Goal: Task Accomplishment & Management: Use online tool/utility

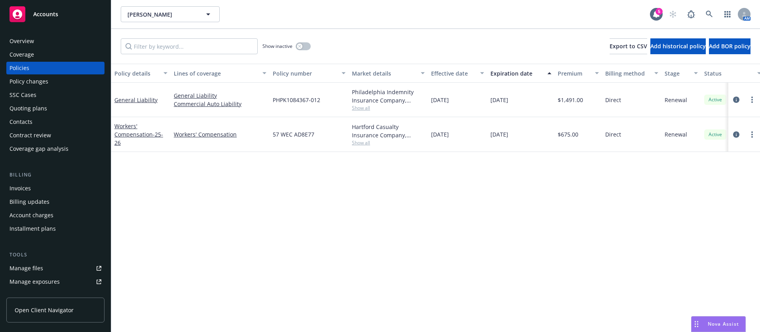
click at [70, 116] on div "Contacts" at bounding box center [56, 122] width 92 height 13
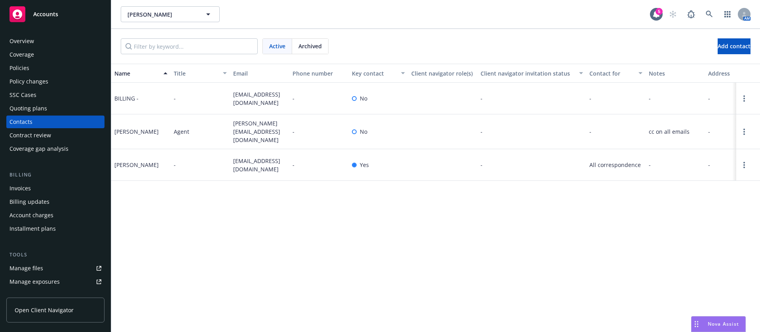
click at [139, 161] on div "Shari McLeod" at bounding box center [136, 165] width 44 height 8
copy div "Shari McLeod"
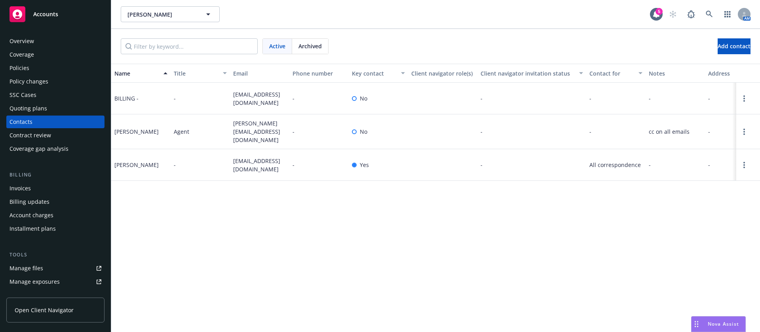
click at [263, 159] on span "smilewfeet@aol.com" at bounding box center [259, 165] width 53 height 17
copy span "smilewfeet@aol.com"
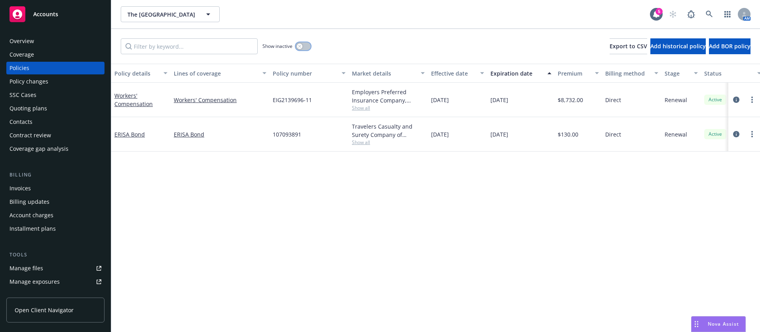
click at [302, 45] on div "button" at bounding box center [300, 47] width 6 height 6
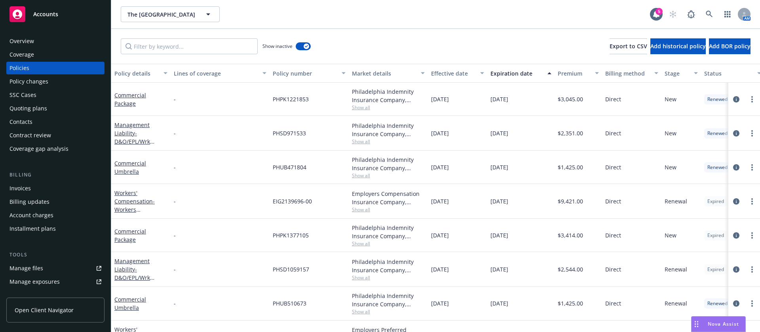
click at [511, 78] on button "Expiration date" at bounding box center [520, 73] width 67 height 19
click at [512, 73] on div "Expiration date" at bounding box center [516, 73] width 52 height 8
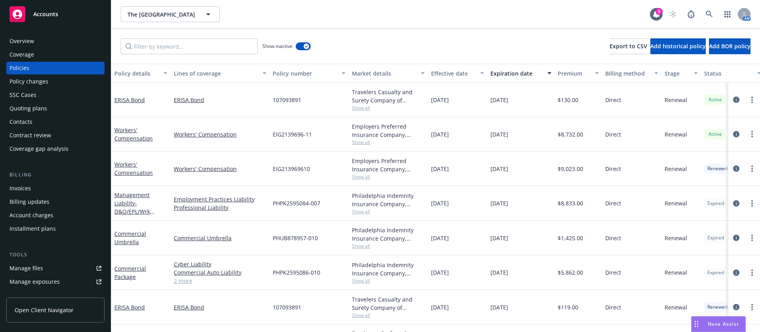
click at [363, 207] on div "Philadelphia Indemnity Insurance Company, [GEOGRAPHIC_DATA] Insurance Companies" at bounding box center [388, 200] width 73 height 17
click at [361, 216] on div "Philadelphia Indemnity Insurance Company, Philadelphia Insurance Companies Show…" at bounding box center [388, 203] width 79 height 35
click at [361, 211] on span "Show all" at bounding box center [388, 211] width 73 height 7
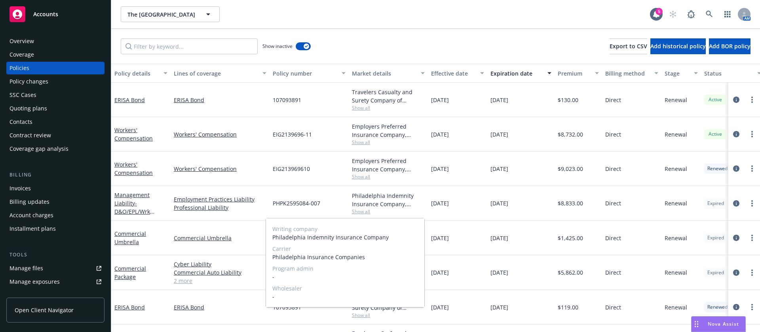
click at [337, 255] on span "Philadelphia Insurance Companies" at bounding box center [345, 257] width 146 height 8
copy span "Philadelphia Insurance Companies"
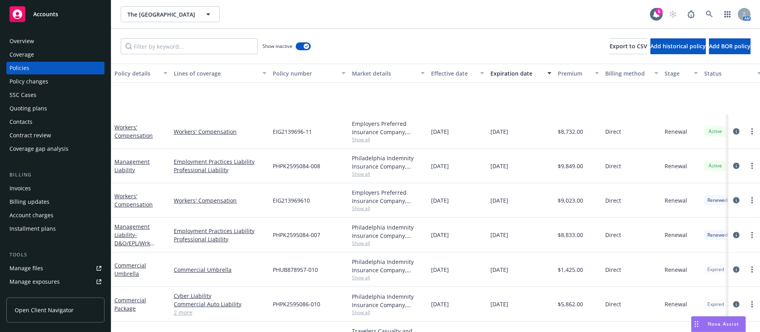
scroll to position [119, 0]
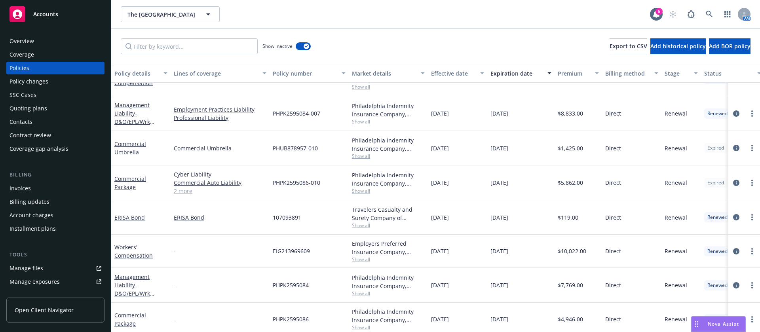
click at [183, 193] on link "2 more" at bounding box center [220, 191] width 93 height 8
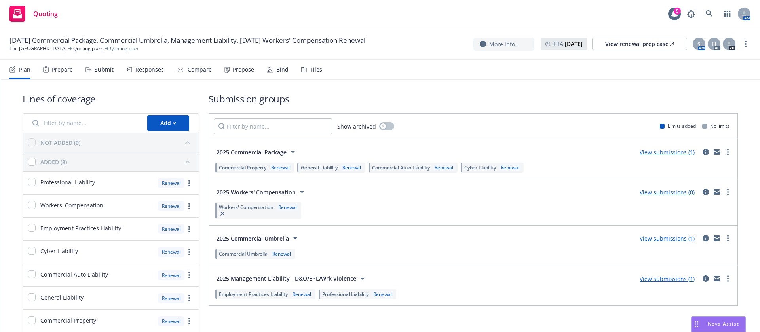
click at [245, 74] on div "Propose" at bounding box center [239, 69] width 30 height 19
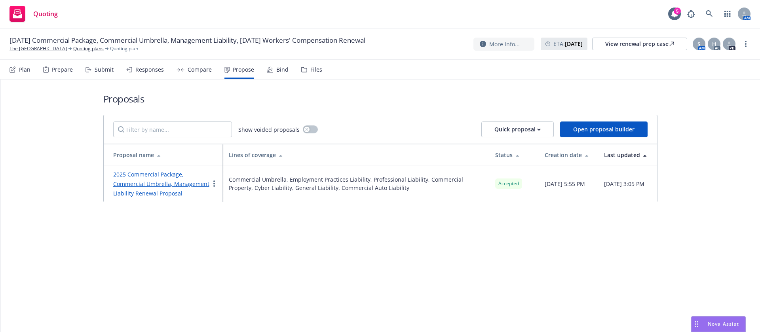
click at [270, 67] on icon at bounding box center [270, 70] width 6 height 6
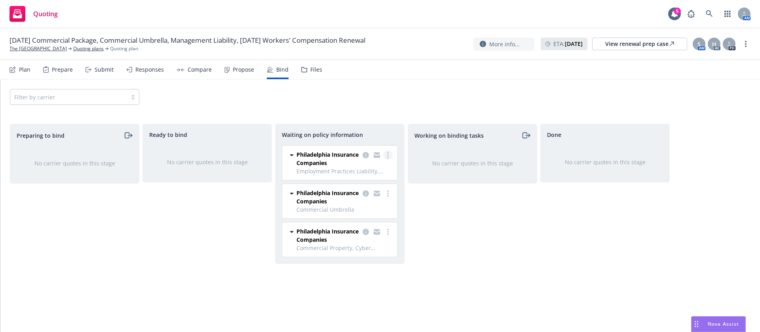
click at [392, 154] on link "more" at bounding box center [388, 155] width 10 height 10
click at [363, 173] on span "Create policies" at bounding box center [350, 171] width 58 height 8
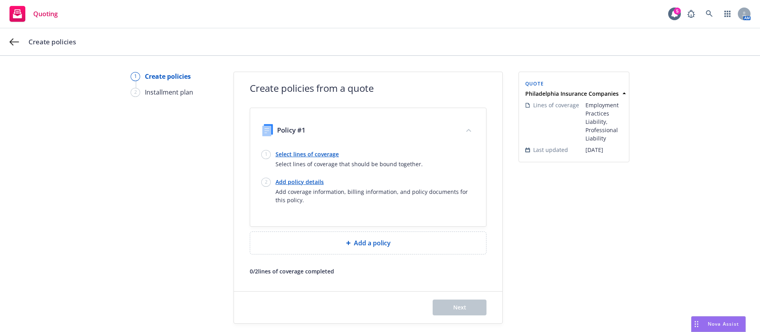
click at [325, 150] on link "Select lines of coverage" at bounding box center [349, 154] width 147 height 8
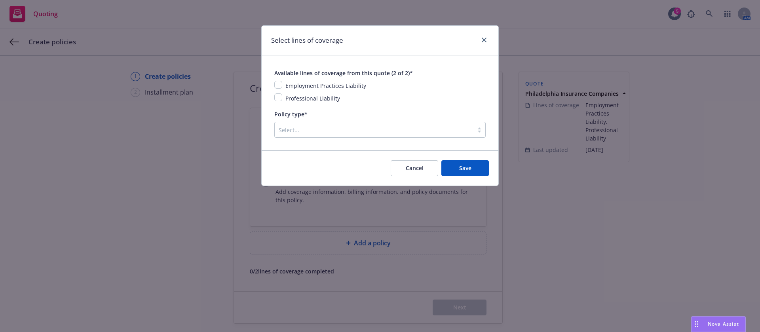
click at [320, 82] on span "Employment Practices Liability" at bounding box center [325, 86] width 81 height 8
click at [278, 97] on input "checkbox" at bounding box center [278, 97] width 8 height 8
checkbox input "true"
click at [279, 82] on input "checkbox" at bounding box center [278, 85] width 8 height 8
checkbox input "true"
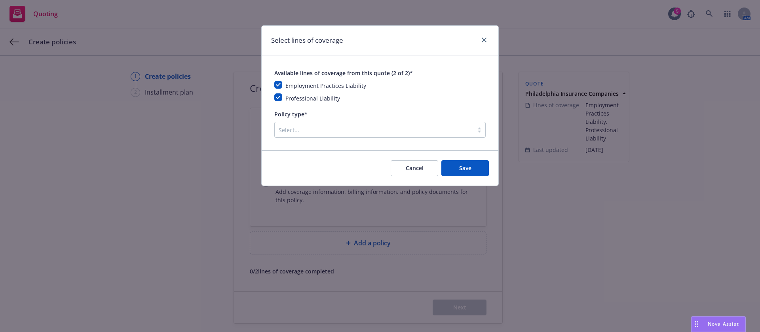
click at [310, 132] on div at bounding box center [374, 130] width 191 height 10
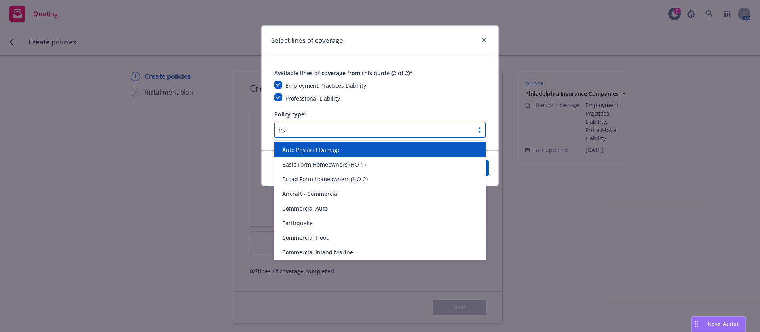
type input "man"
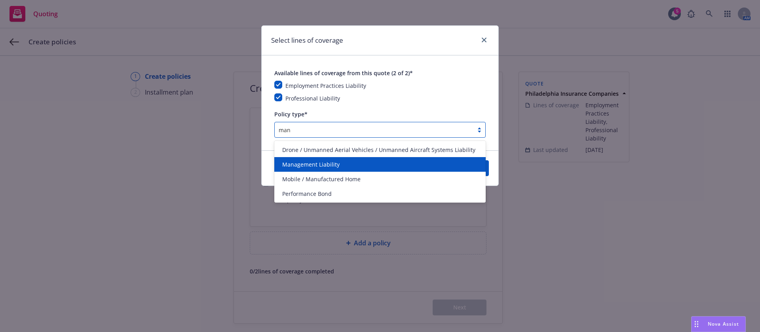
click at [331, 160] on span "Management Liability" at bounding box center [310, 164] width 57 height 8
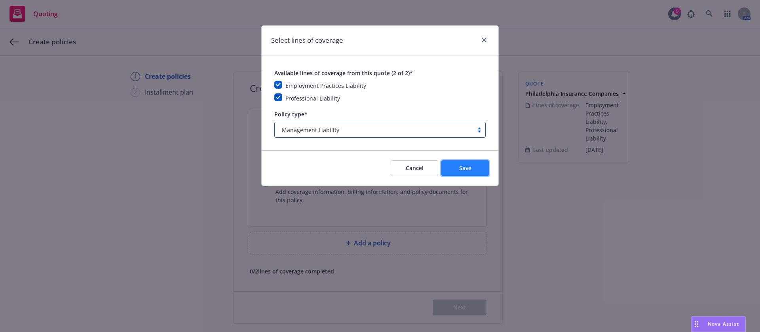
click at [465, 169] on span "Save" at bounding box center [465, 168] width 12 height 8
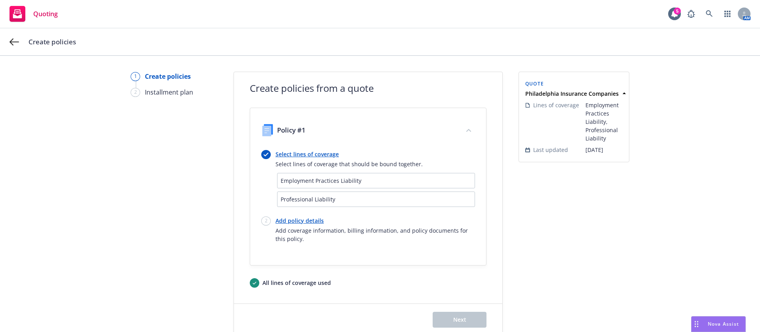
click at [292, 219] on link "Add policy details" at bounding box center [376, 221] width 200 height 8
select select "12"
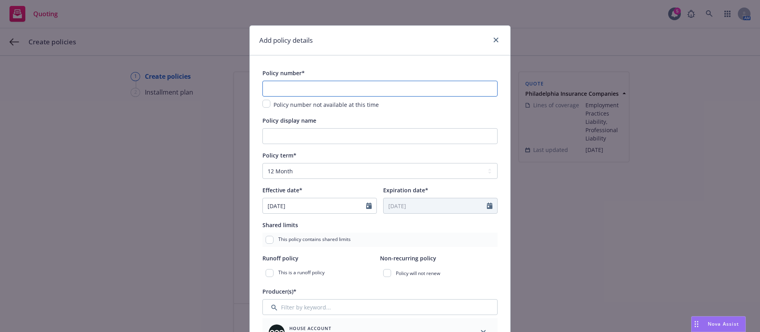
click at [314, 91] on input "text" at bounding box center [379, 89] width 235 height 16
paste input "PHPK2595084-008"
type input "PHPK2595084-008"
click at [451, 243] on div "This policy contains shared limits" at bounding box center [379, 240] width 235 height 14
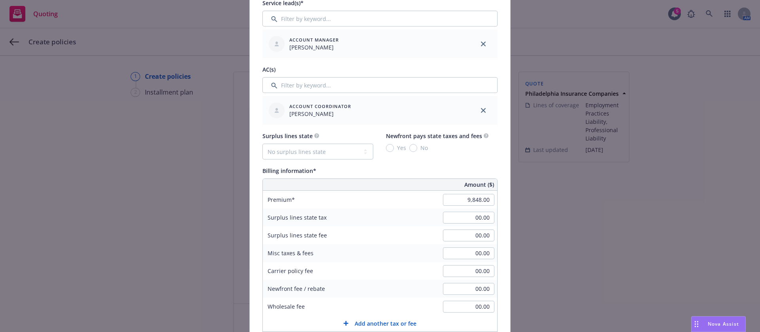
scroll to position [356, 0]
click at [462, 194] on input "9,848.00" at bounding box center [468, 199] width 51 height 12
click at [475, 195] on input "9,848.00" at bounding box center [468, 199] width 51 height 12
type input "9,849.00"
type input "1477.35"
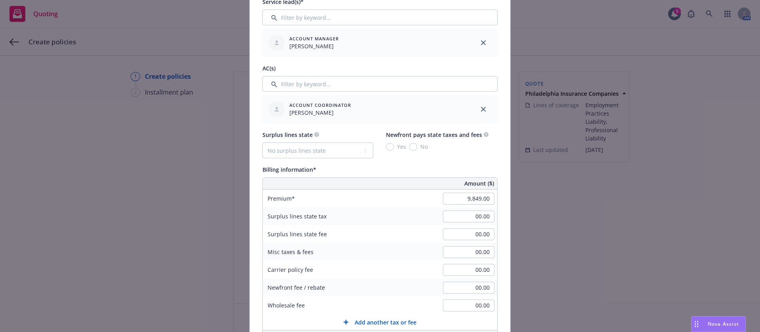
click at [448, 163] on div "Surplus lines state No surplus lines state Alaska Alabama Arkansas Arizona Cali…" at bounding box center [379, 236] width 235 height 213
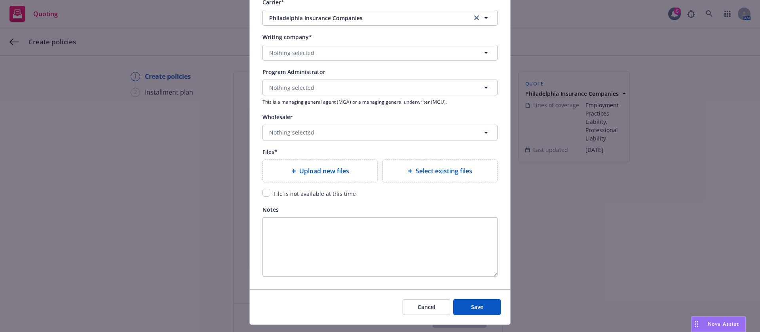
scroll to position [807, 0]
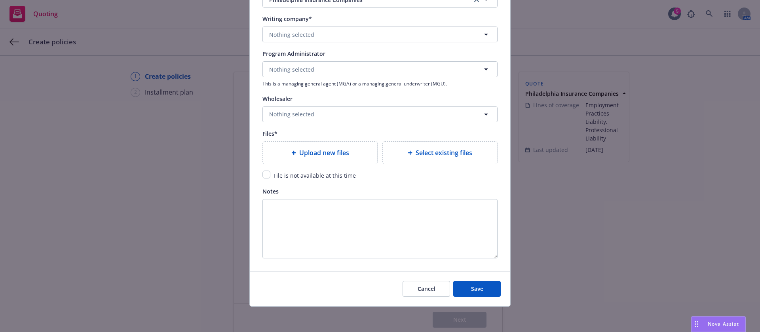
click at [355, 158] on div "Upload new files" at bounding box center [320, 153] width 114 height 22
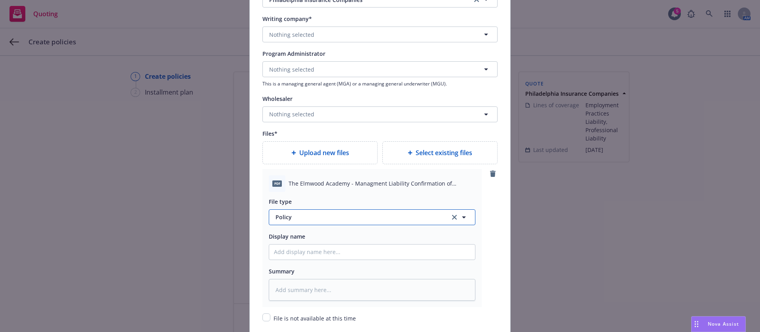
click at [339, 217] on span "Policy" at bounding box center [358, 217] width 165 height 8
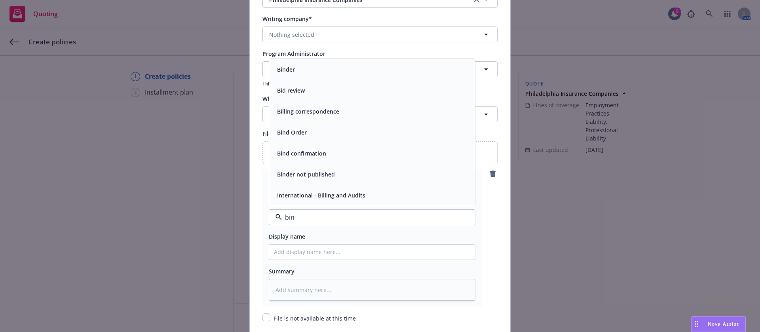
type input "bind"
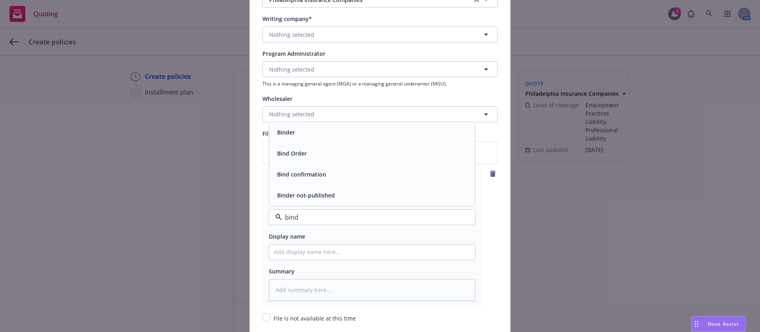
click at [324, 175] on div "Bind confirmation" at bounding box center [372, 174] width 196 height 11
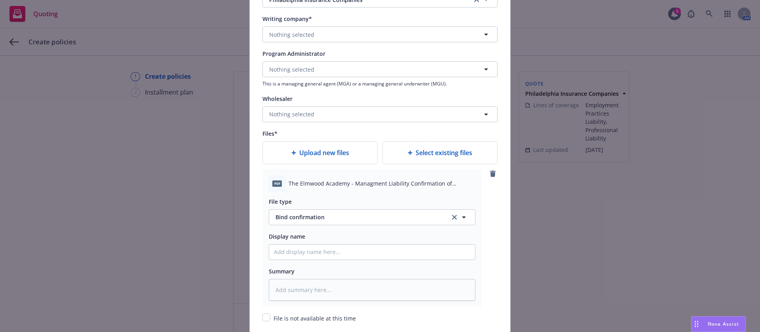
scroll to position [950, 0]
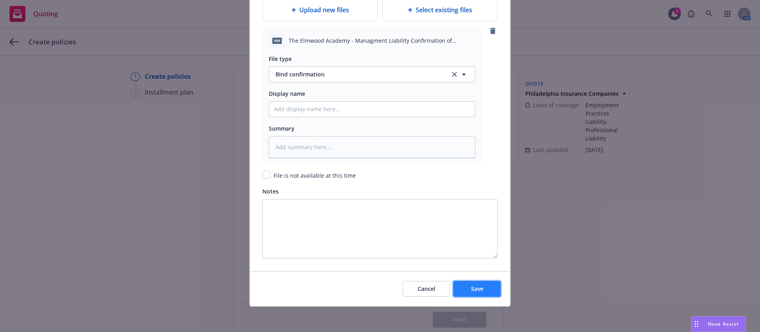
click at [484, 294] on button "Save" at bounding box center [477, 289] width 48 height 16
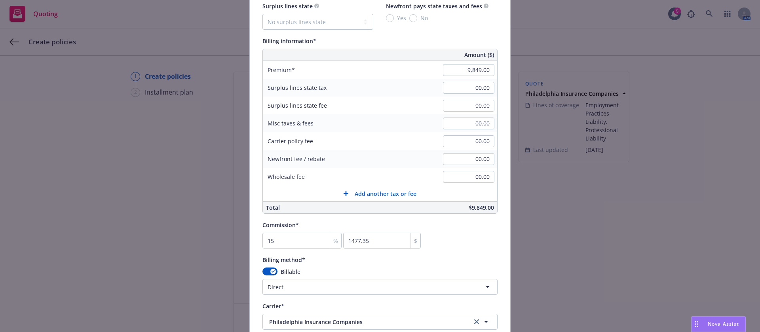
scroll to position [663, 0]
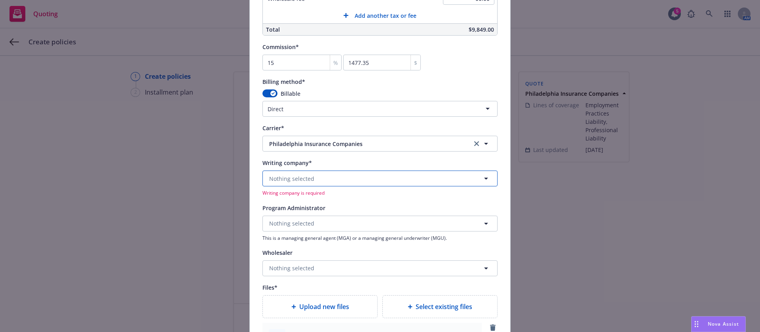
click at [329, 174] on button "Nothing selected" at bounding box center [379, 179] width 235 height 16
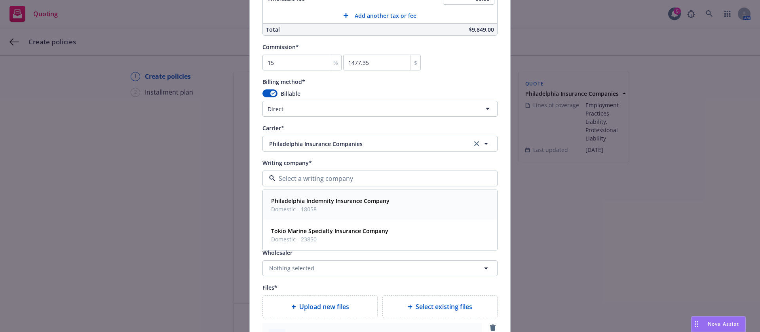
click at [331, 201] on strong "Philadelphia Indemnity Insurance Company" at bounding box center [330, 201] width 118 height 8
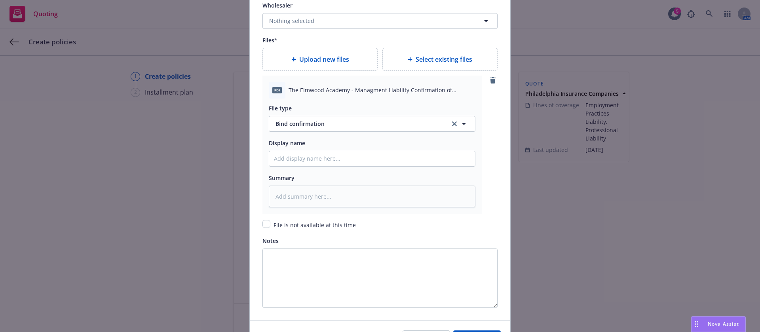
scroll to position [950, 0]
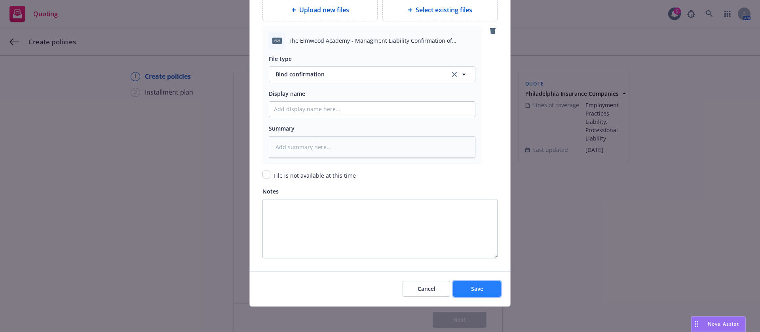
click at [462, 282] on button "Save" at bounding box center [477, 289] width 48 height 16
type textarea "x"
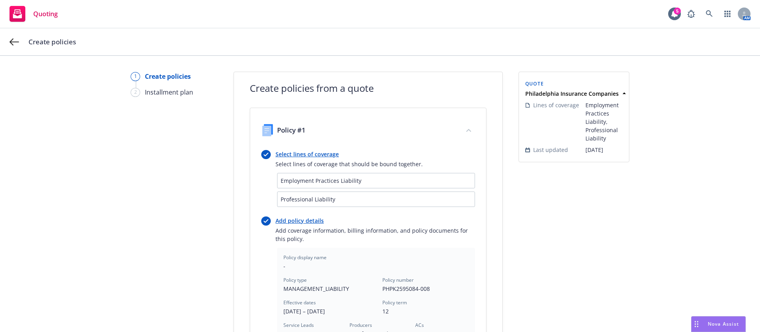
scroll to position [242, 0]
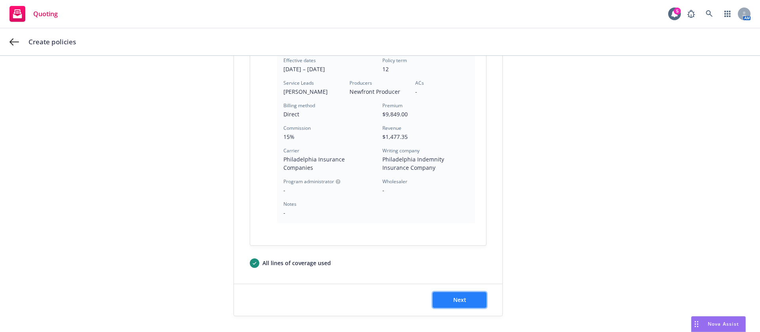
click at [461, 293] on button "Next" at bounding box center [460, 300] width 54 height 16
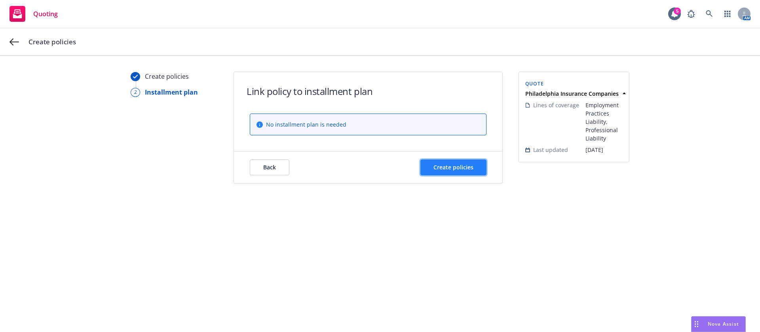
click at [438, 168] on span "Create policies" at bounding box center [453, 167] width 40 height 8
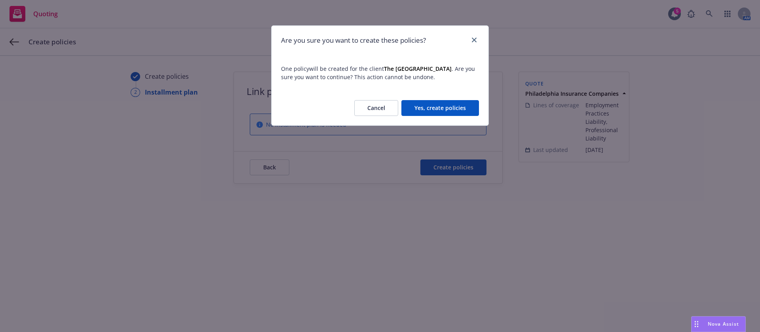
click at [418, 97] on div "Cancel Yes, create policies" at bounding box center [380, 108] width 217 height 35
click at [420, 102] on button "Yes, create policies" at bounding box center [440, 108] width 78 height 16
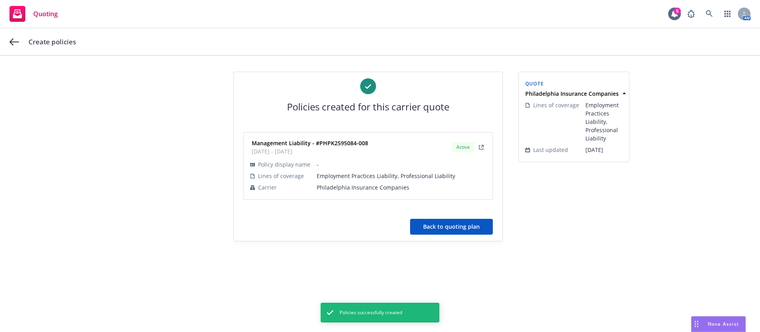
click at [448, 224] on button "Back to quoting plan" at bounding box center [451, 227] width 83 height 16
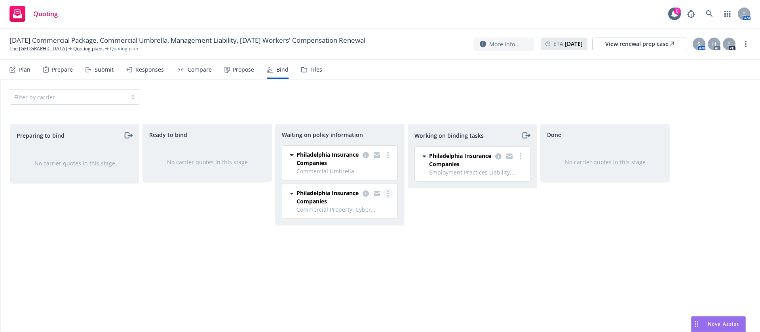
click at [386, 196] on link "more" at bounding box center [388, 194] width 10 height 10
click at [363, 209] on span "Create policies" at bounding box center [350, 210] width 58 height 8
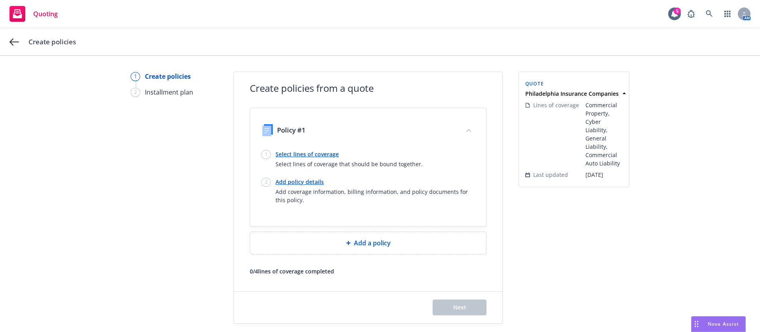
click at [285, 154] on link "Select lines of coverage" at bounding box center [349, 154] width 147 height 8
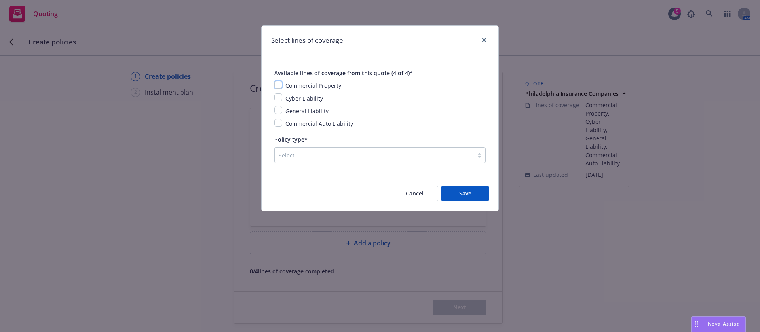
click at [281, 86] on input "checkbox" at bounding box center [278, 85] width 8 height 8
checkbox input "true"
click at [279, 97] on input "checkbox" at bounding box center [278, 97] width 8 height 8
checkbox input "true"
click at [279, 110] on input "checkbox" at bounding box center [278, 110] width 8 height 8
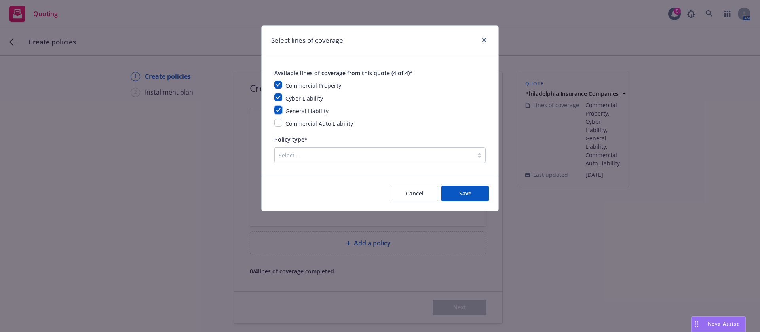
checkbox input "true"
click at [279, 126] on input "checkbox" at bounding box center [278, 123] width 8 height 8
checkbox input "true"
drag, startPoint x: 326, startPoint y: 163, endPoint x: 333, endPoint y: 160, distance: 8.0
click at [327, 163] on div "Available lines of coverage from this quote (4 of 4)* Commercial Property Cyber…" at bounding box center [380, 115] width 237 height 120
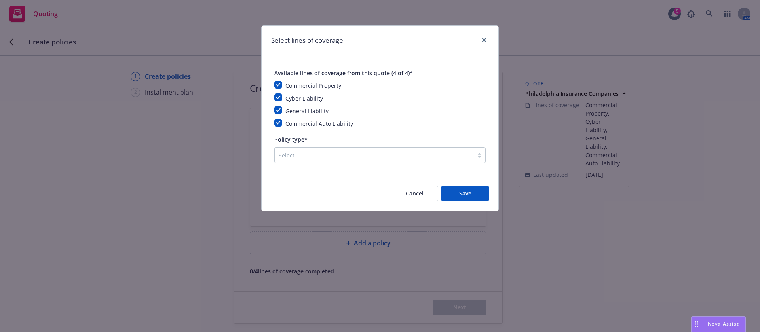
click at [333, 160] on div at bounding box center [374, 155] width 191 height 10
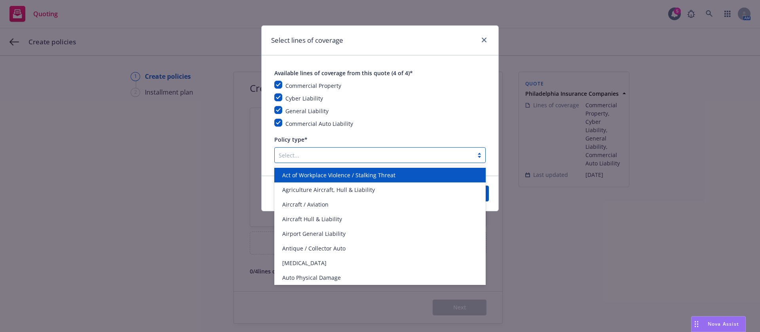
type input "c"
type input "pac"
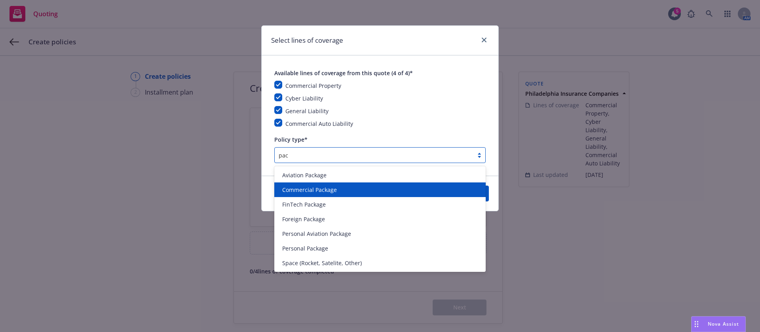
click at [345, 187] on div "Commercial Package" at bounding box center [380, 190] width 202 height 8
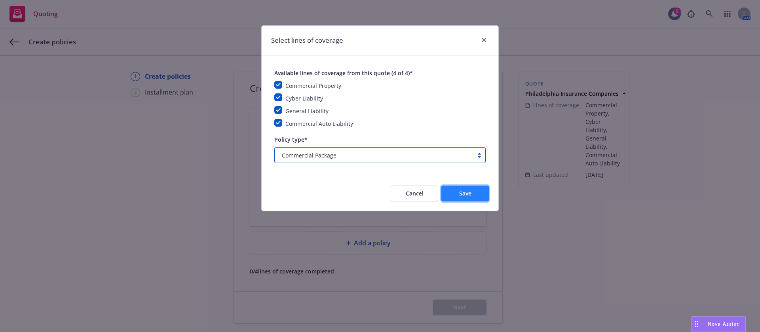
click at [472, 192] on button "Save" at bounding box center [465, 194] width 48 height 16
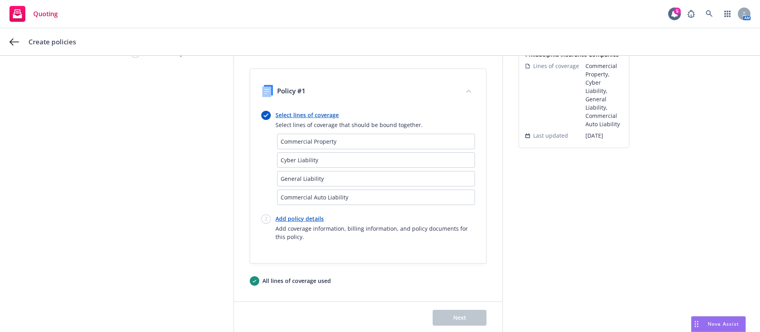
scroll to position [57, 0]
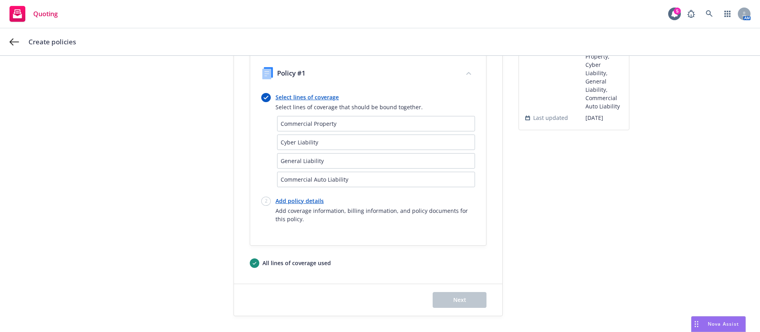
click at [291, 200] on link "Add policy details" at bounding box center [376, 201] width 200 height 8
select select "12"
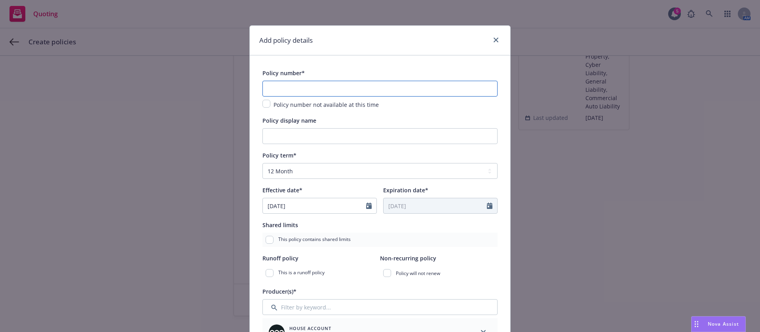
click at [434, 86] on input "text" at bounding box center [379, 89] width 235 height 16
paste input "PHPK2595086-011"
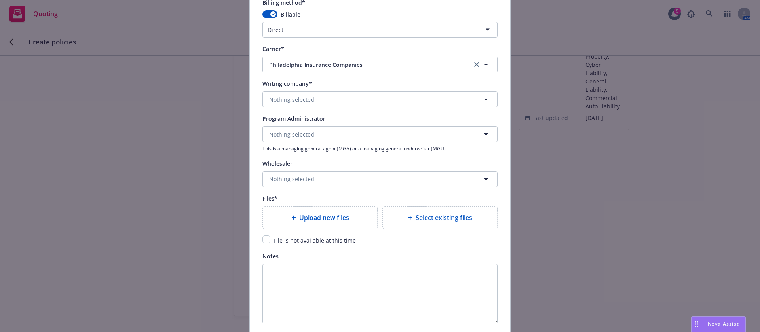
scroll to position [772, 0]
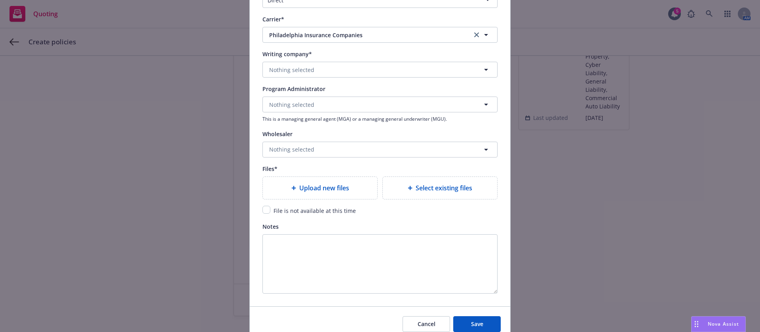
type input "PHPK2595086-011"
click at [352, 183] on div "Upload new files" at bounding box center [320, 188] width 102 height 10
type textarea "x"
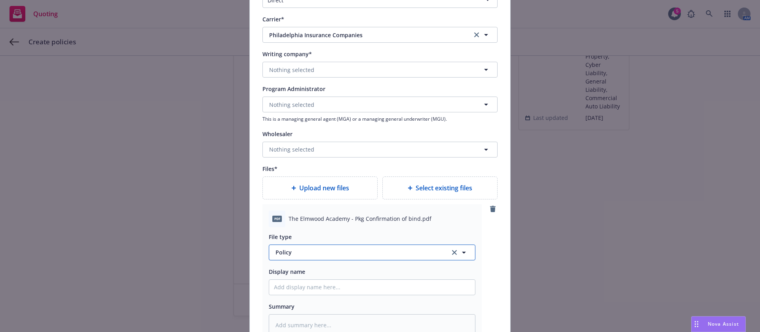
click at [415, 249] on span "Policy" at bounding box center [358, 252] width 165 height 8
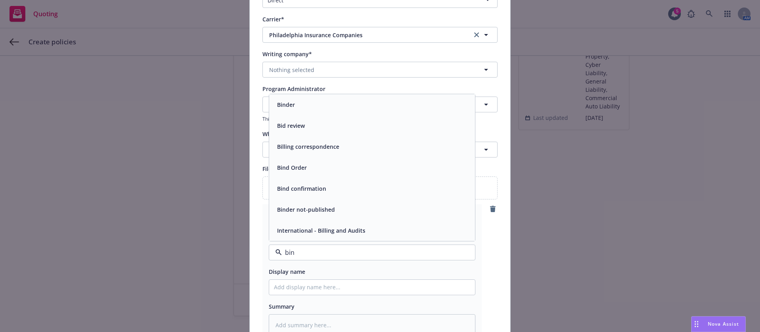
type input "bind"
click at [406, 208] on div "Bind confirmation" at bounding box center [372, 209] width 196 height 11
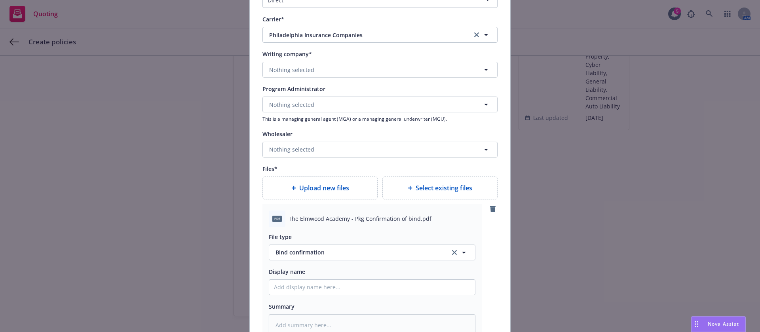
scroll to position [950, 0]
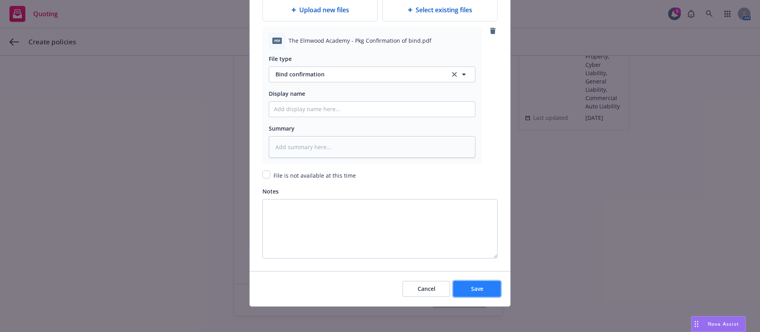
click at [482, 291] on button "Save" at bounding box center [477, 289] width 48 height 16
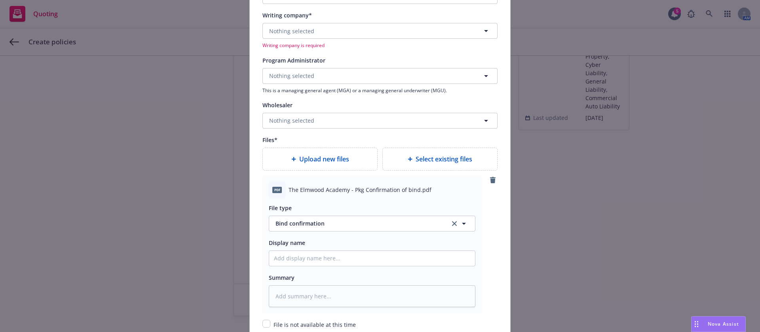
scroll to position [604, 0]
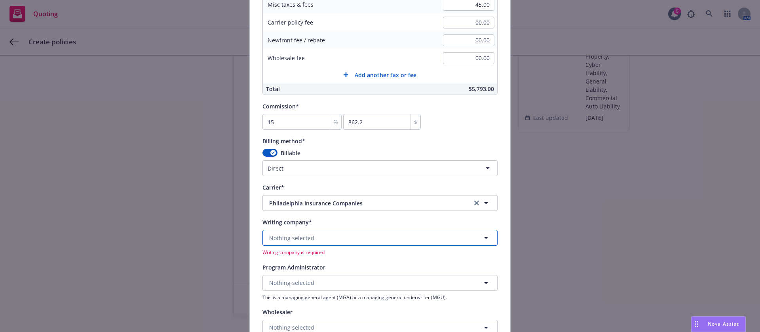
click at [411, 232] on button "Nothing selected" at bounding box center [379, 238] width 235 height 16
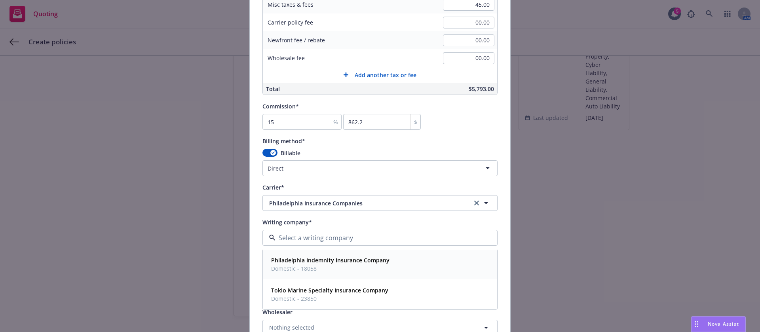
click at [356, 263] on strong "Philadelphia Indemnity Insurance Company" at bounding box center [330, 261] width 118 height 8
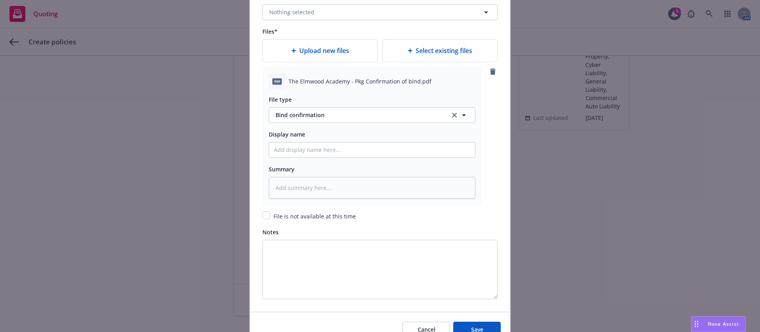
scroll to position [950, 0]
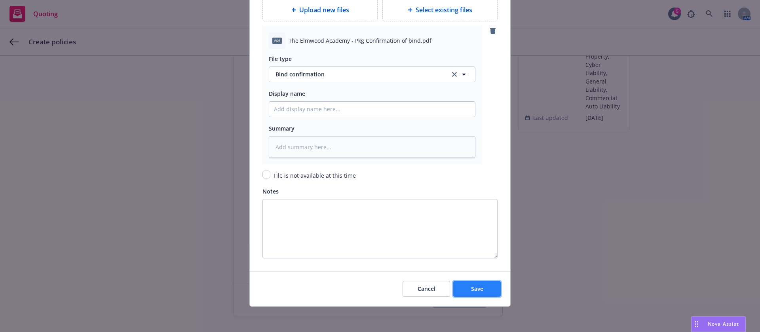
click at [482, 290] on button "Save" at bounding box center [477, 289] width 48 height 16
type textarea "x"
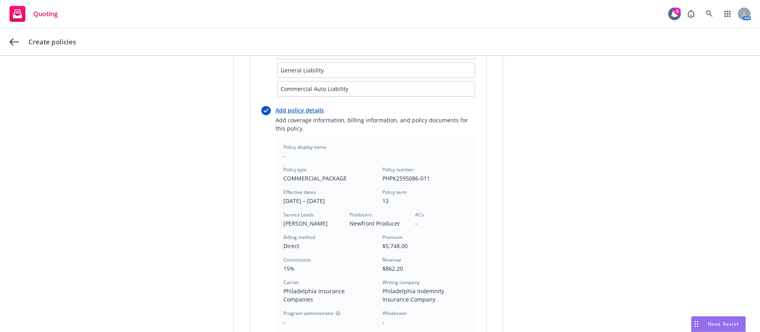
scroll to position [279, 0]
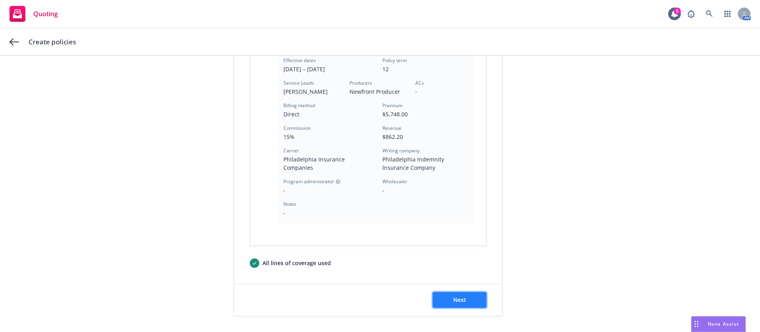
click at [470, 294] on button "Next" at bounding box center [460, 300] width 54 height 16
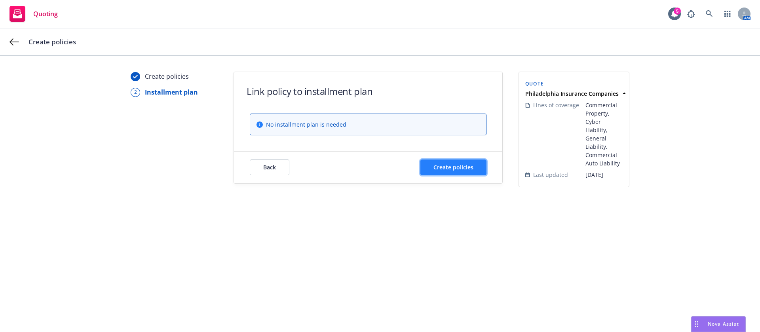
click at [456, 164] on span "Create policies" at bounding box center [453, 167] width 40 height 8
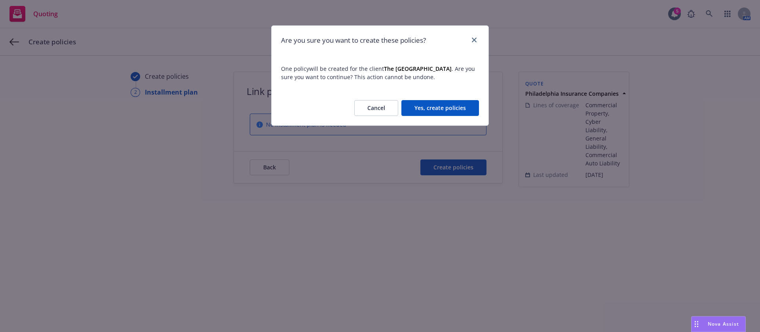
click at [433, 107] on button "Yes, create policies" at bounding box center [440, 108] width 78 height 16
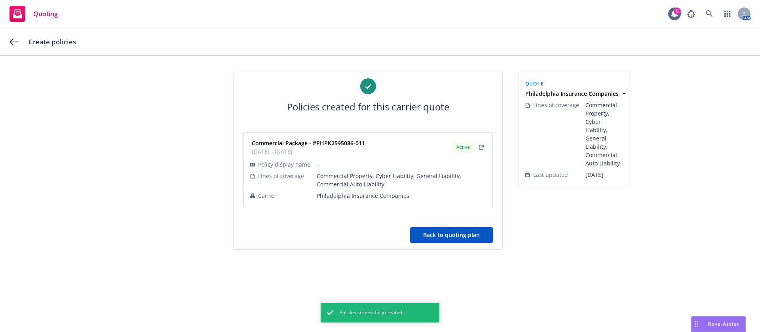
click at [482, 236] on button "Back to quoting plan" at bounding box center [451, 235] width 83 height 16
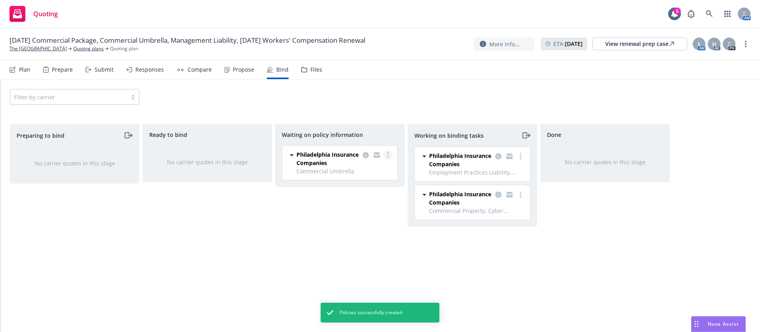
click at [390, 153] on link "more" at bounding box center [388, 155] width 10 height 10
click at [377, 169] on span "Create policies" at bounding box center [350, 171] width 58 height 8
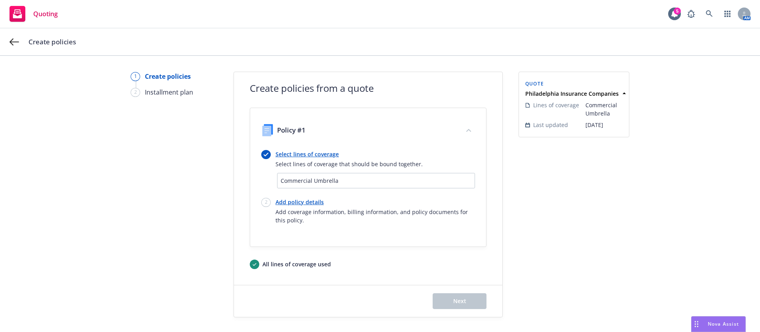
click at [295, 199] on link "Add policy details" at bounding box center [376, 202] width 200 height 8
select select "12"
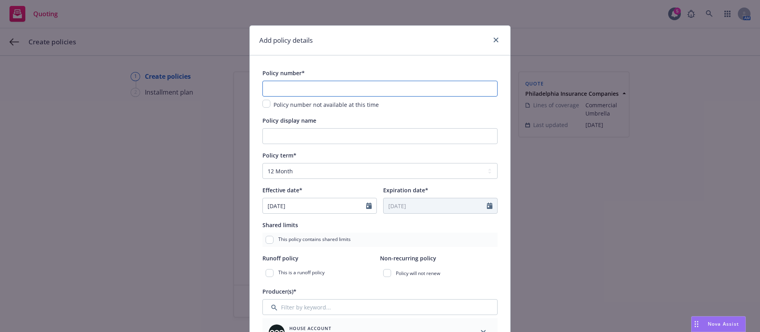
click at [302, 83] on input "text" at bounding box center [379, 89] width 235 height 16
paste input "PHUB878957-011"
type input "PHUB878957-011"
click at [546, 284] on div "Add policy details Policy number* PHUB878957-011 Policy number not available at…" at bounding box center [380, 166] width 760 height 332
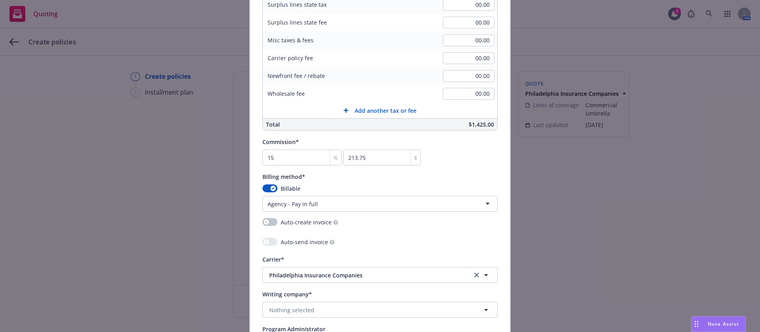
scroll to position [653, 0]
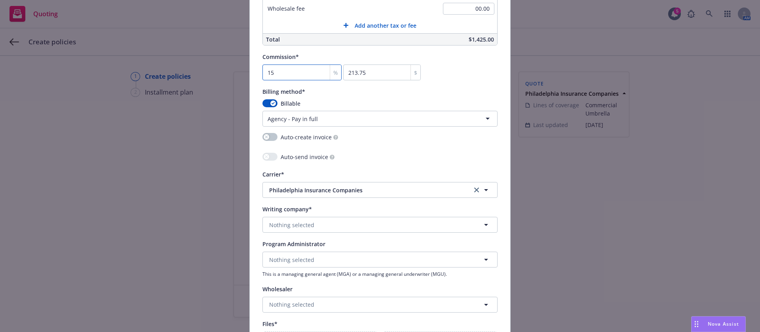
click at [296, 68] on input "15" at bounding box center [301, 73] width 79 height 16
type input "1"
type input "14.25"
type input "12"
type input "171"
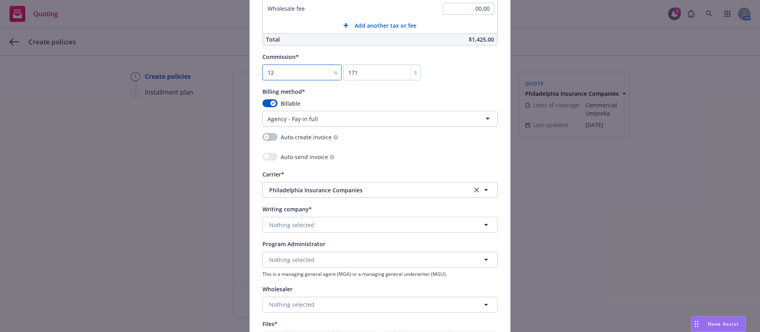
type input "12"
click at [433, 153] on div "Auto-send invoice" at bounding box center [379, 158] width 235 height 10
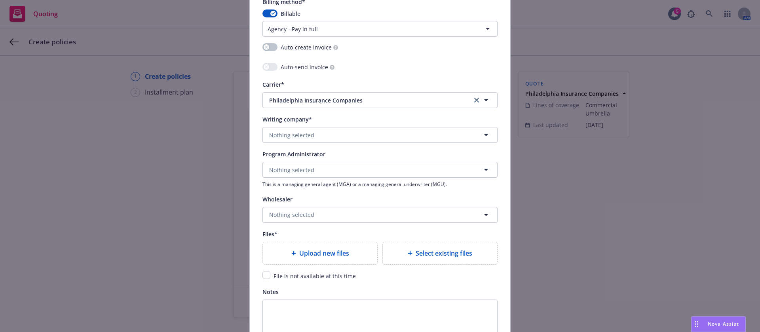
scroll to position [844, 0]
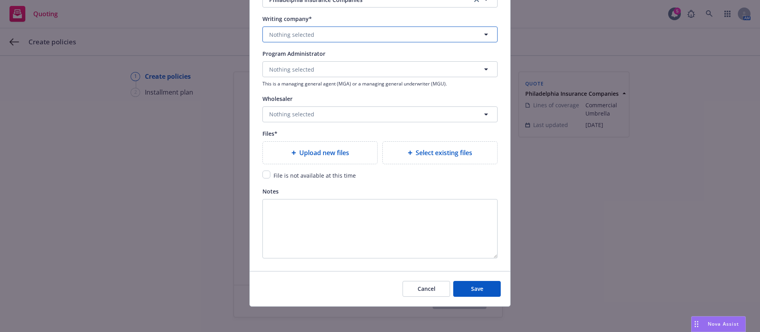
click at [336, 29] on button "Nothing selected" at bounding box center [379, 35] width 235 height 16
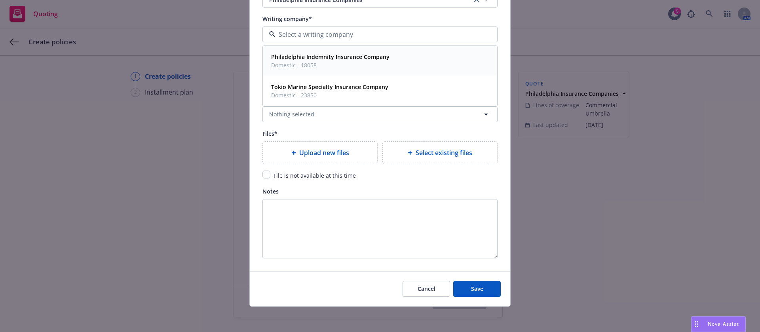
click at [337, 60] on strong "Philadelphia Indemnity Insurance Company" at bounding box center [330, 57] width 118 height 8
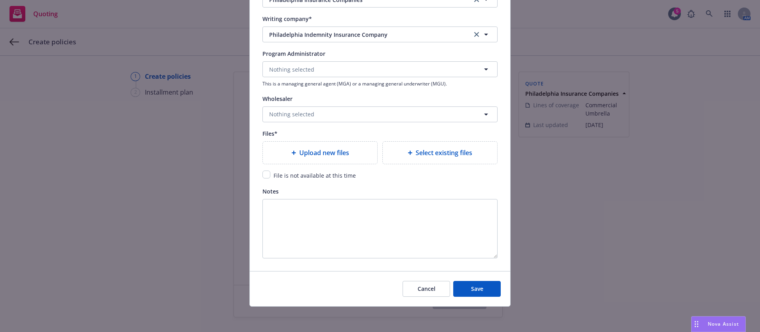
click at [330, 146] on div "Upload new files" at bounding box center [320, 153] width 114 height 22
type textarea "x"
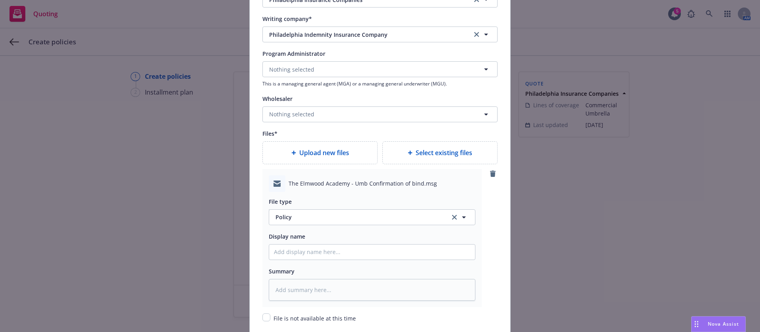
drag, startPoint x: 342, startPoint y: 203, endPoint x: 346, endPoint y: 212, distance: 10.1
click at [342, 203] on div "File type" at bounding box center [372, 202] width 207 height 10
click at [347, 215] on span "Policy" at bounding box center [358, 217] width 165 height 8
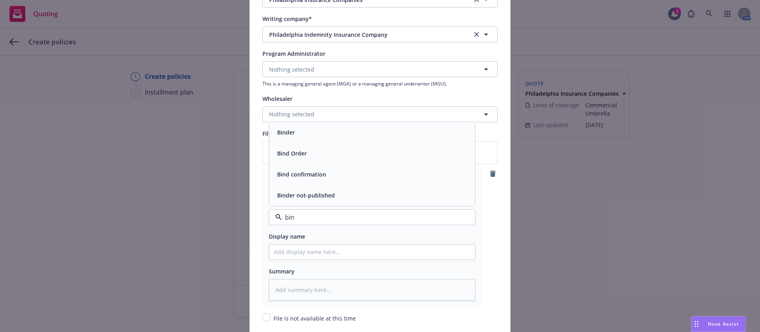
type input "bind"
click at [327, 172] on div "Bind confirmation" at bounding box center [372, 174] width 196 height 11
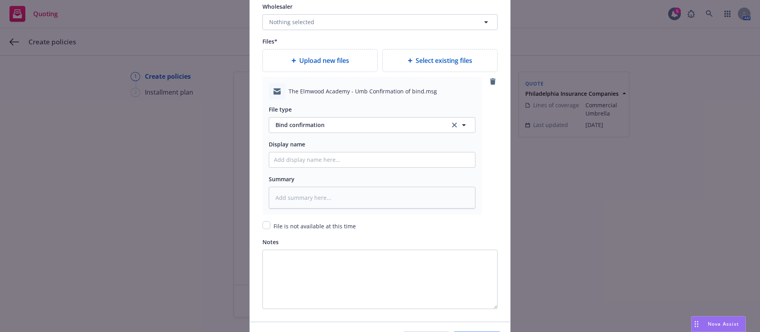
scroll to position [987, 0]
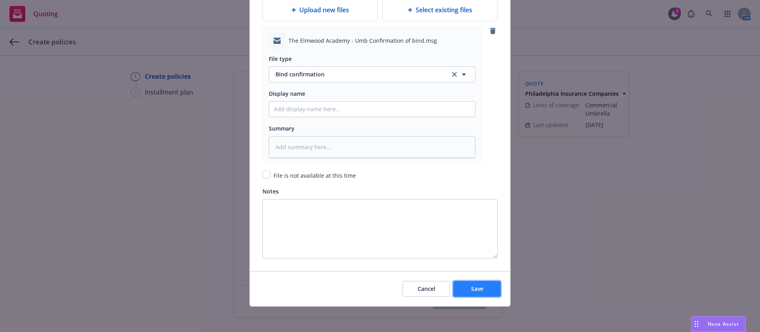
click at [471, 291] on span "Save" at bounding box center [477, 289] width 12 height 8
type textarea "x"
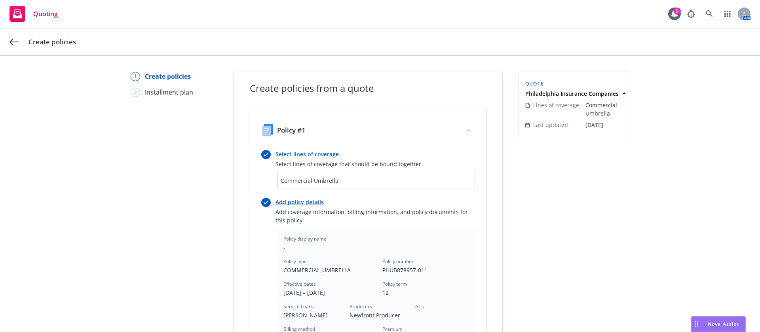
scroll to position [224, 0]
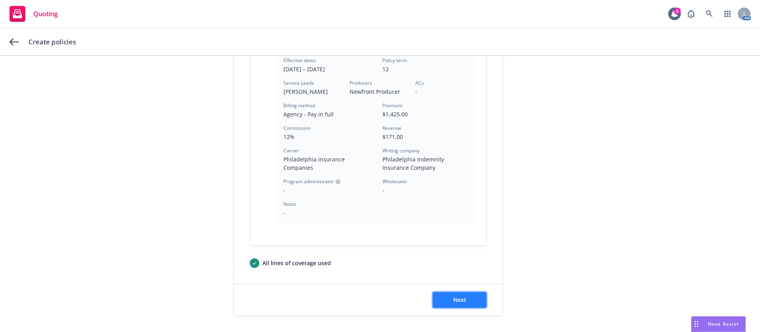
click at [480, 298] on button "Next" at bounding box center [460, 300] width 54 height 16
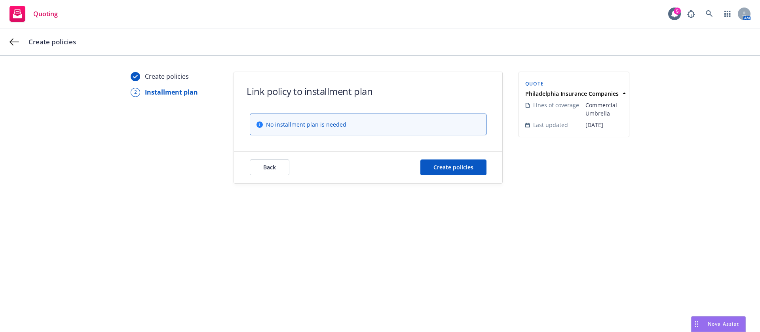
scroll to position [0, 0]
click at [427, 168] on button "Create policies" at bounding box center [453, 168] width 66 height 16
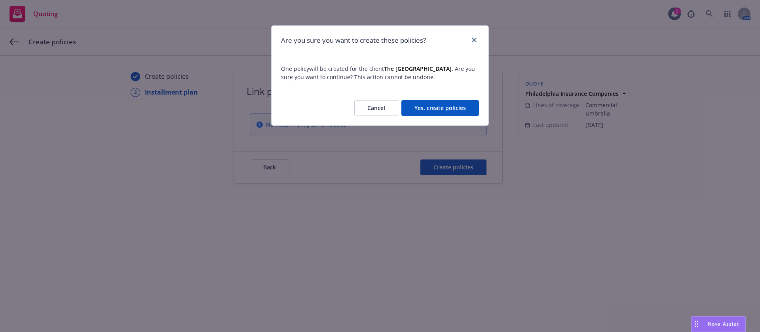
click at [435, 109] on button "Yes, create policies" at bounding box center [440, 108] width 78 height 16
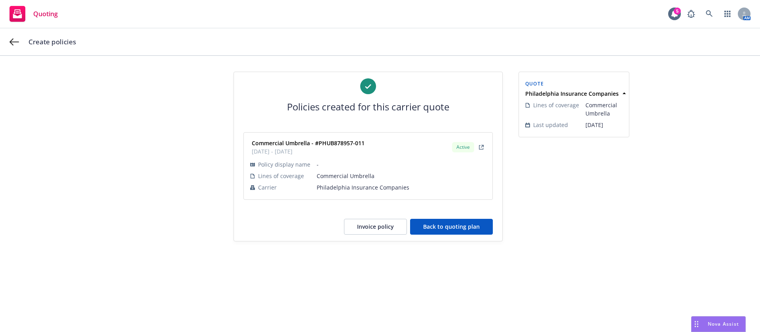
click at [463, 222] on button "Back to quoting plan" at bounding box center [451, 227] width 83 height 16
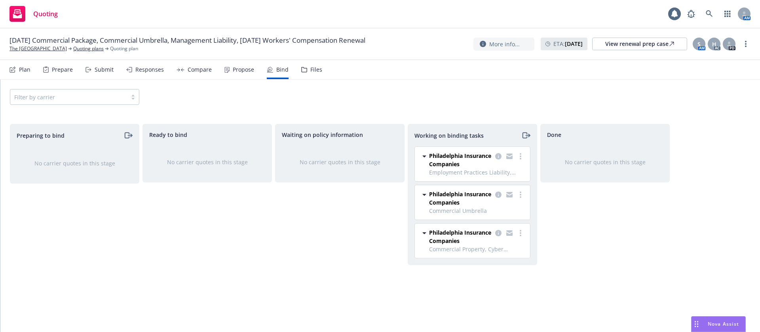
click at [521, 129] on div "Working on binding tasks" at bounding box center [472, 135] width 129 height 22
click at [525, 134] on icon "moveRight" at bounding box center [525, 136] width 9 height 10
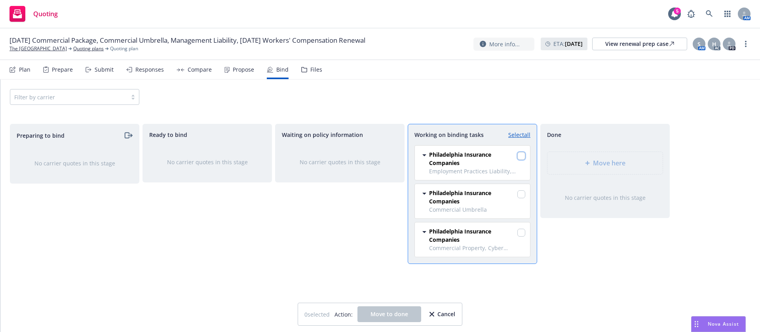
click at [524, 157] on input "checkbox" at bounding box center [521, 156] width 8 height 8
checkbox input "true"
click at [522, 192] on input "checkbox" at bounding box center [521, 194] width 8 height 8
checkbox input "true"
click at [524, 233] on input "checkbox" at bounding box center [521, 233] width 8 height 8
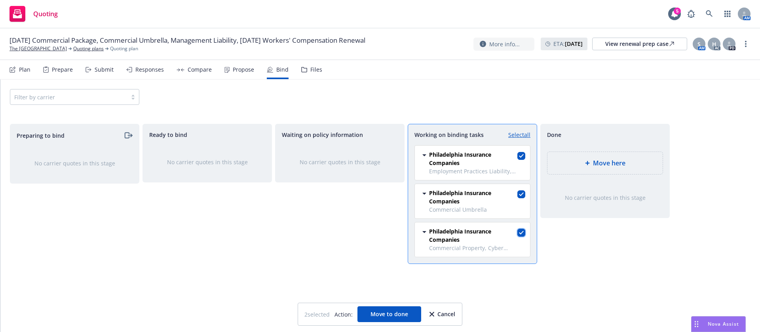
checkbox input "true"
click at [402, 311] on span "Move to done" at bounding box center [390, 314] width 38 height 8
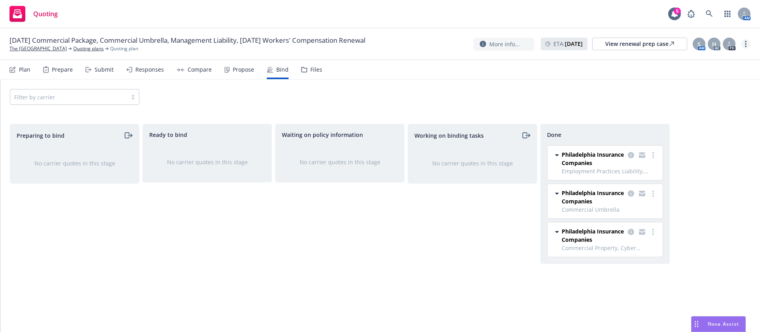
click at [750, 43] on link "more" at bounding box center [746, 44] width 10 height 10
click at [709, 117] on link "Archive quoting plan" at bounding box center [706, 124] width 88 height 16
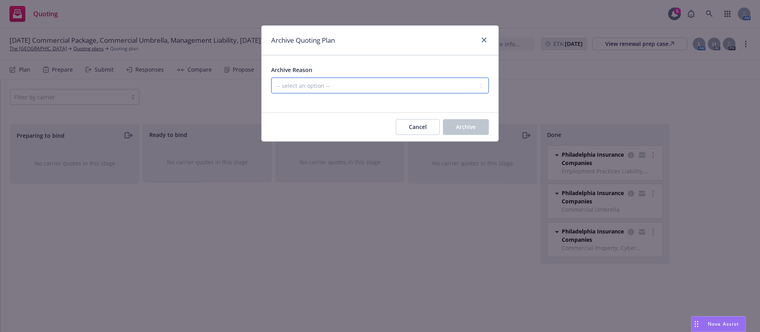
click at [417, 82] on select "-- select an option -- All policies in this renewal plan are auto-renewed Creat…" at bounding box center [380, 86] width 218 height 16
select select "ARCHIVED_RENEWAL_COMPLETED"
click at [271, 78] on select "-- select an option -- All policies in this renewal plan are auto-renewed Creat…" at bounding box center [380, 86] width 218 height 16
click at [456, 130] on span "Archive" at bounding box center [466, 127] width 20 height 8
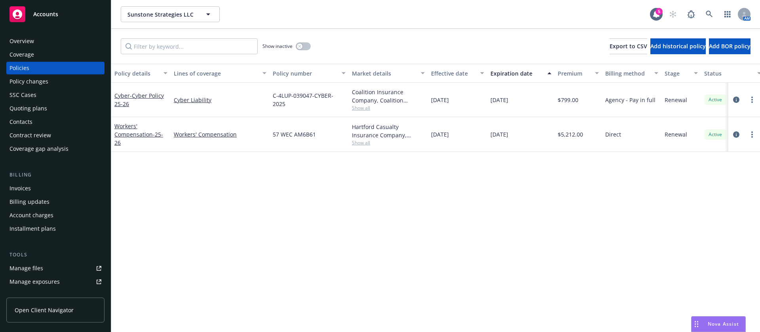
click at [76, 113] on div "Quoting plans" at bounding box center [56, 108] width 92 height 13
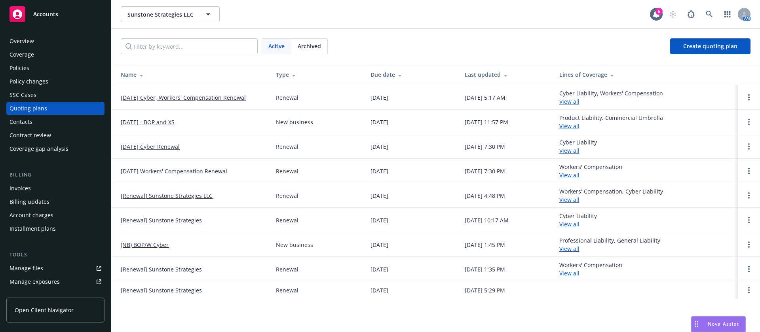
click at [138, 95] on link "[DATE] Cyber, Workers' Compensation Renewal" at bounding box center [183, 97] width 125 height 8
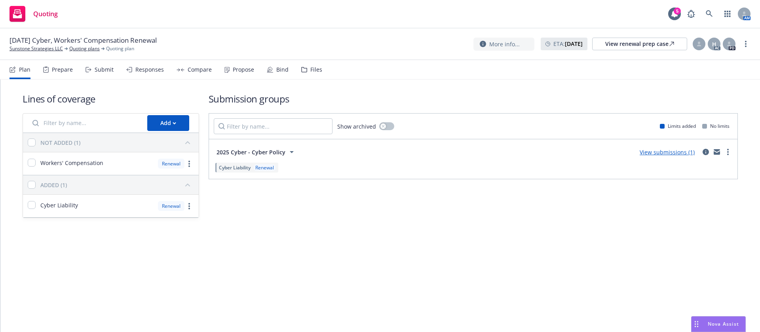
click at [228, 75] on div "Propose" at bounding box center [239, 69] width 30 height 19
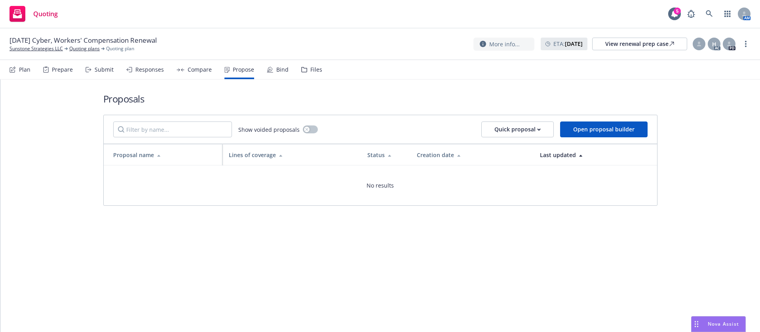
click at [88, 70] on icon at bounding box center [89, 70] width 4 height 0
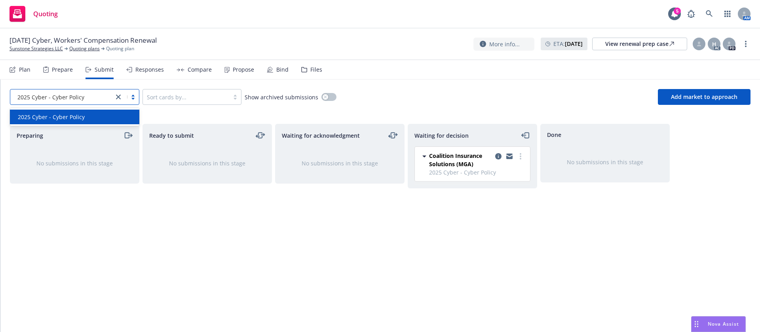
click at [119, 95] on icon "close" at bounding box center [118, 97] width 5 height 5
drag, startPoint x: 151, startPoint y: 221, endPoint x: 144, endPoint y: 167, distance: 54.7
click at [152, 221] on div "Ready to submit No submissions in this stage" at bounding box center [207, 220] width 129 height 192
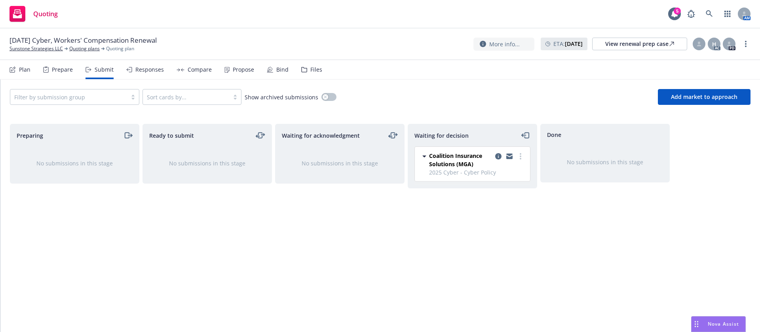
click at [92, 94] on div at bounding box center [68, 97] width 109 height 10
click at [4, 83] on div "Filter by submission group Sort cards by... Show archived submissions Add marke…" at bounding box center [380, 97] width 760 height 35
click at [15, 78] on div "Plan" at bounding box center [20, 69] width 21 height 19
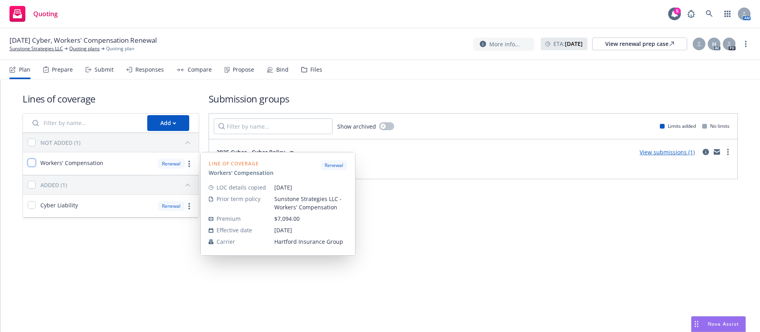
click at [30, 162] on input "checkbox" at bounding box center [32, 163] width 8 height 8
checkbox input "true"
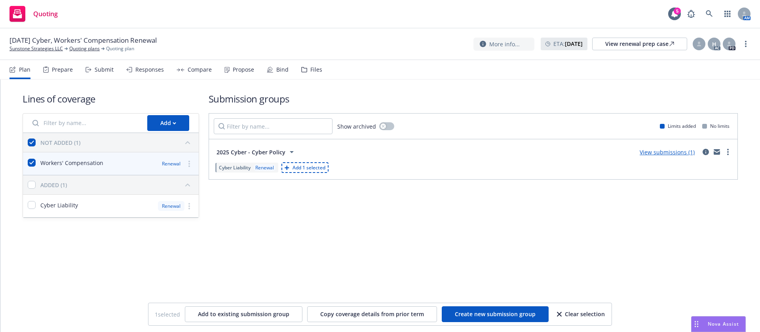
click at [526, 226] on div "Lines of coverage Add NOT ADDED (1) Workers' Compensation Renewal ADDED (1) Cyb…" at bounding box center [380, 155] width 715 height 151
click at [508, 312] on span "Create new submission group" at bounding box center [495, 314] width 81 height 8
checkbox input "false"
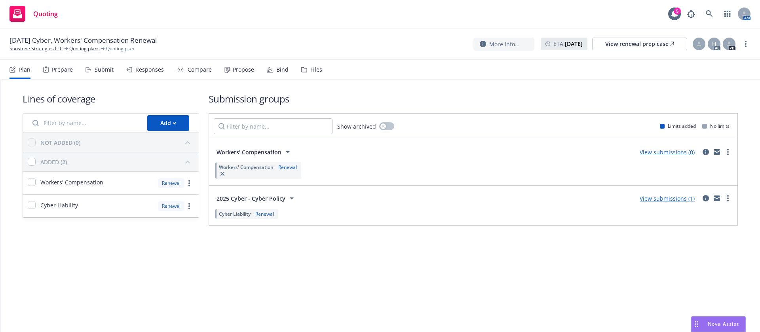
click at [106, 73] on div "Submit" at bounding box center [104, 70] width 19 height 6
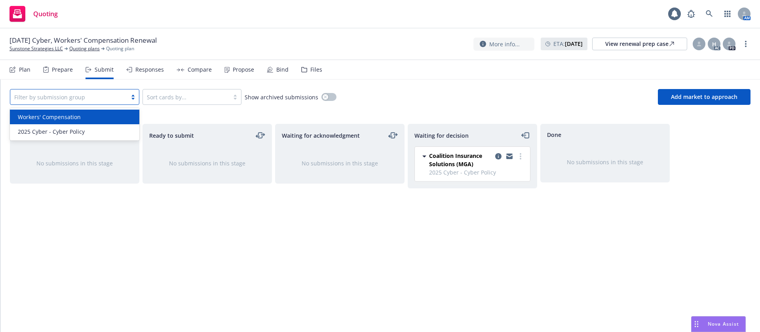
click at [71, 94] on div at bounding box center [68, 97] width 109 height 10
click at [68, 122] on div "Workers' Compensation" at bounding box center [74, 117] width 129 height 15
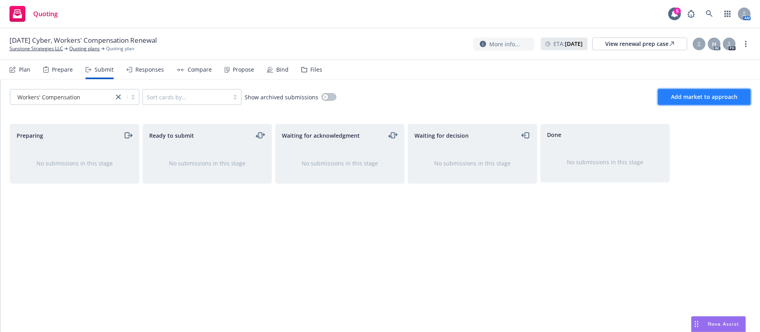
click at [677, 90] on button "Add market to approach" at bounding box center [704, 97] width 93 height 16
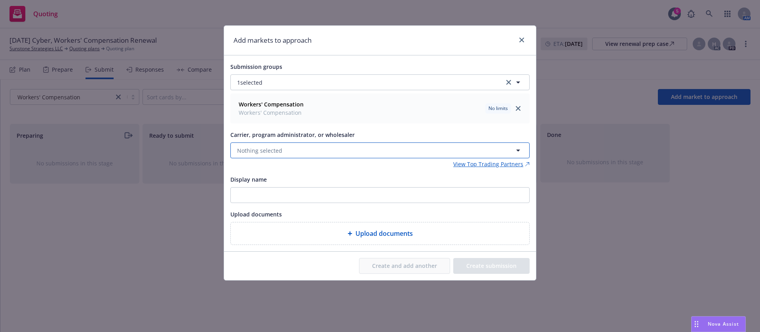
click at [291, 154] on button "Nothing selected" at bounding box center [379, 151] width 299 height 16
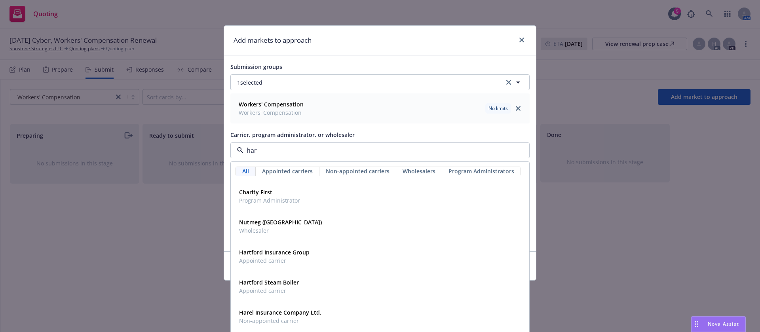
type input "[PERSON_NAME]"
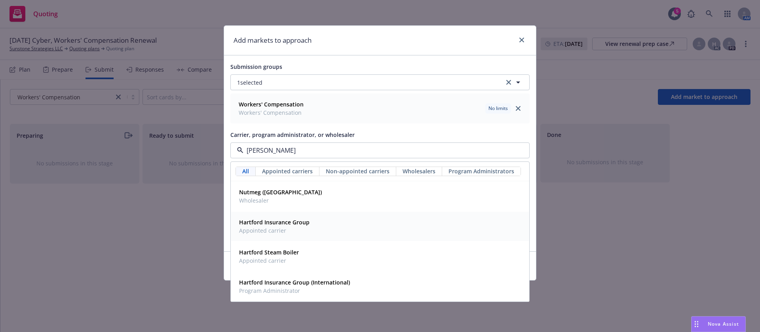
click at [313, 232] on div "Hartford Insurance Group Appointed carrier" at bounding box center [380, 227] width 288 height 20
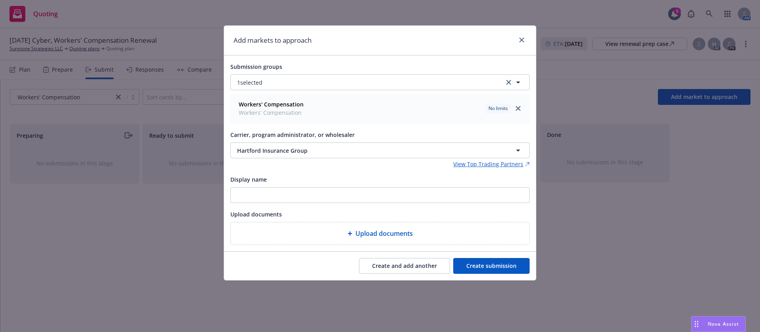
click at [488, 261] on button "Create submission" at bounding box center [491, 266] width 76 height 16
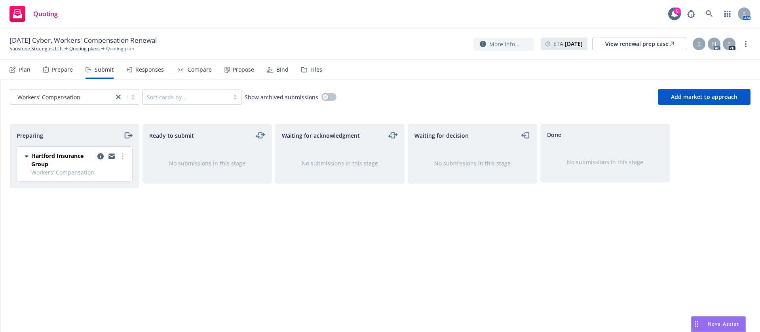
click at [236, 67] on div "Propose" at bounding box center [243, 70] width 21 height 6
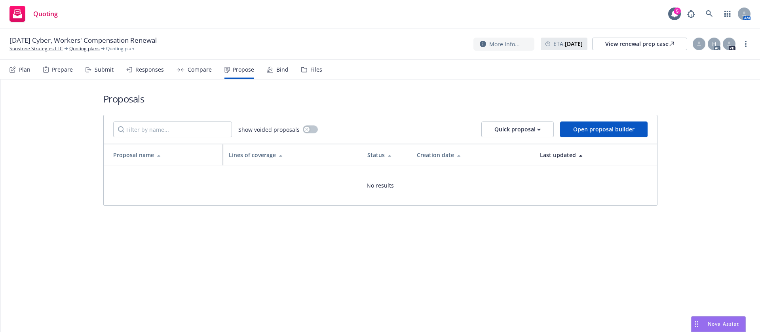
click at [93, 66] on div "Submit" at bounding box center [100, 69] width 28 height 19
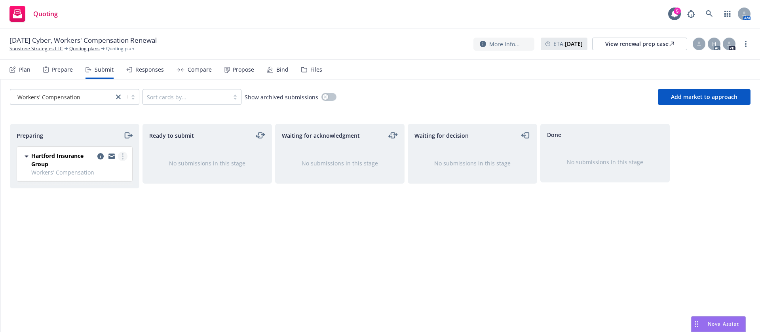
click at [121, 154] on link "more" at bounding box center [123, 157] width 10 height 10
click at [114, 223] on span "Add accepted decision" at bounding box center [87, 220] width 79 height 8
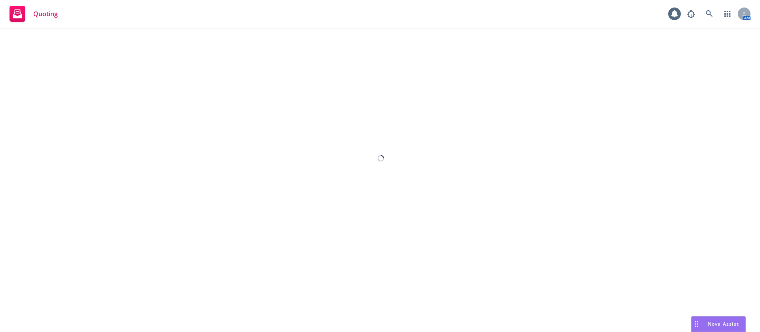
select select "12"
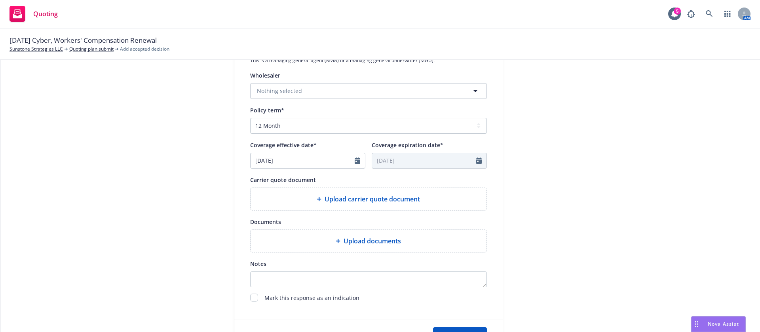
scroll to position [291, 0]
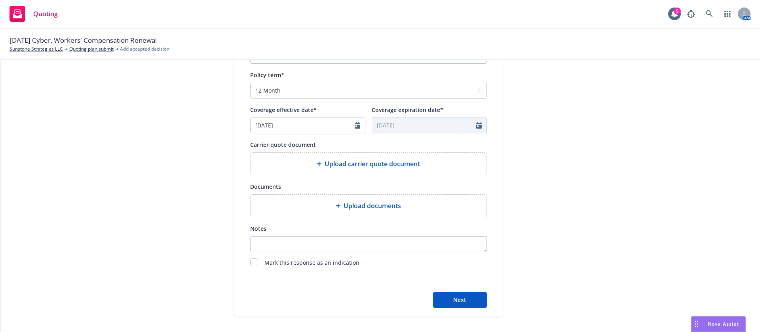
click at [321, 175] on div "Display name Hartford Insurance Group Quote expiration date* 09/21/2025 The quo…" at bounding box center [368, 47] width 237 height 441
click at [317, 165] on icon at bounding box center [319, 164] width 5 height 5
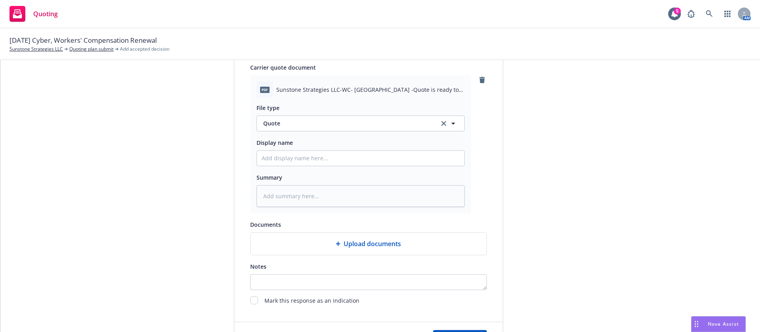
scroll to position [406, 0]
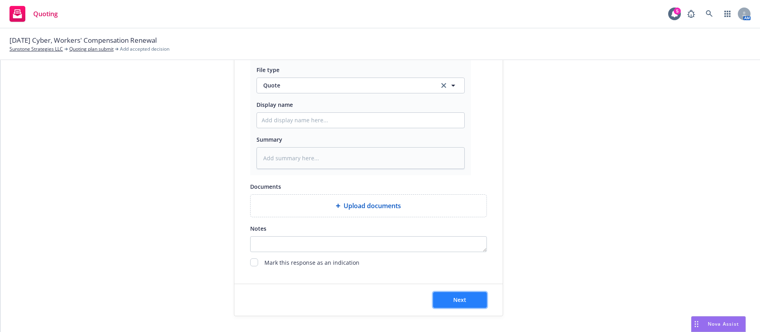
click at [452, 295] on button "Next" at bounding box center [460, 300] width 54 height 16
type textarea "x"
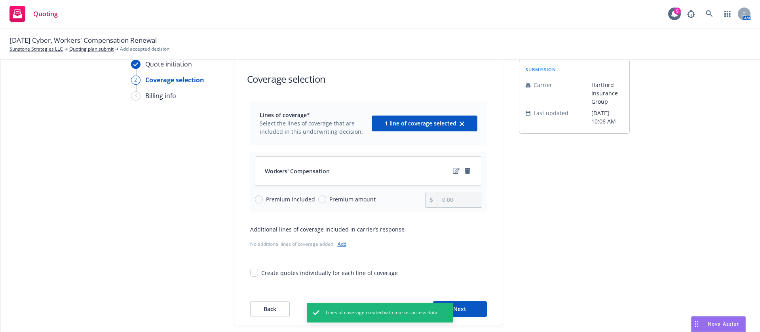
scroll to position [26, 0]
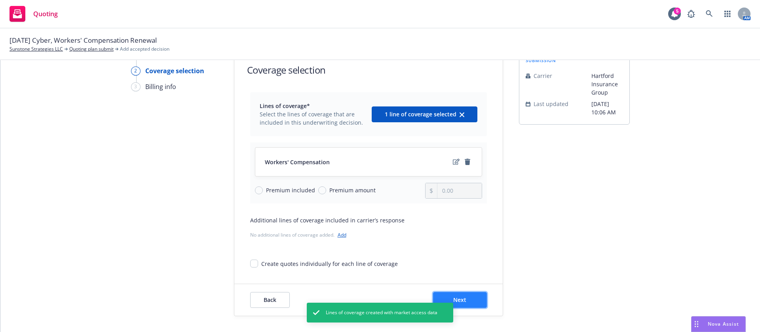
click at [468, 301] on button "Next" at bounding box center [460, 300] width 54 height 16
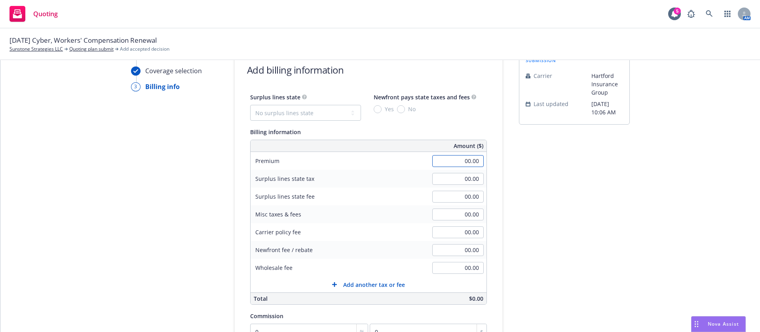
click at [447, 165] on input "00.00" at bounding box center [457, 161] width 51 height 12
type input "4,202.00"
click at [530, 202] on div "submission Carrier Hartford Insurance Group Last updated 8/22, 10:06 AM" at bounding box center [574, 252] width 111 height 405
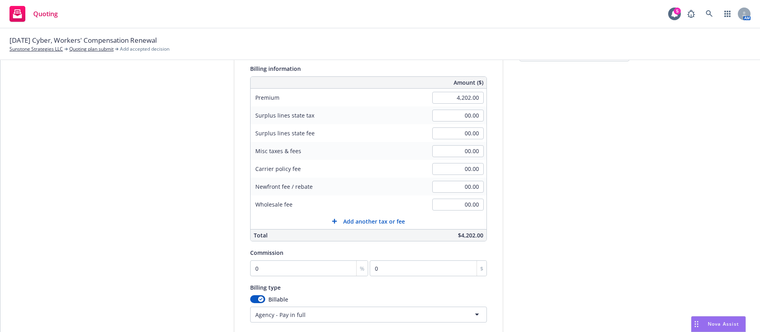
scroll to position [165, 0]
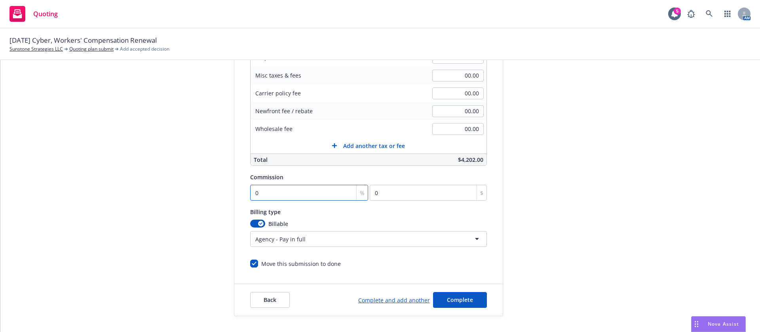
click at [283, 195] on input "0" at bounding box center [309, 193] width 118 height 16
type input "1"
type input "42.02"
type input "10"
type input "420.2"
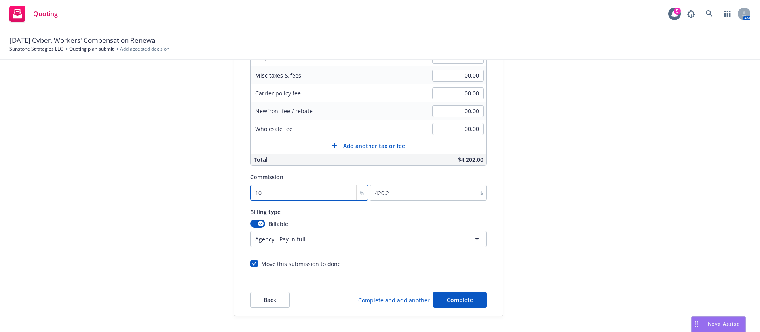
type input "10"
click at [616, 227] on div "submission Carrier Hartford Insurance Group Last updated 8/22, 10:06 AM" at bounding box center [574, 113] width 111 height 405
click at [464, 302] on button "Complete" at bounding box center [460, 300] width 54 height 16
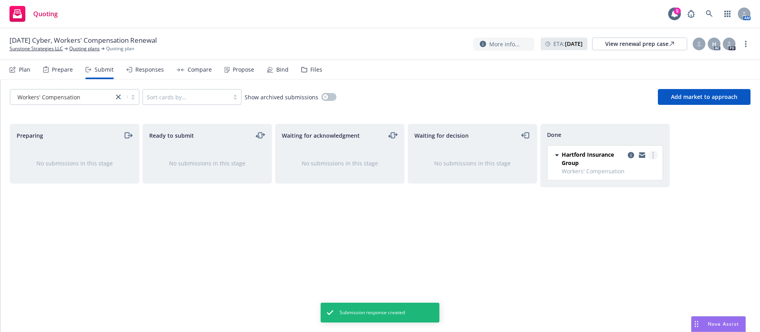
click at [656, 153] on link "more" at bounding box center [653, 155] width 10 height 10
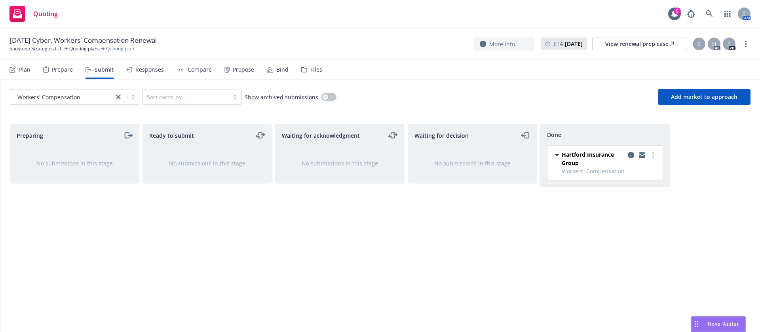
click at [224, 61] on div "Propose" at bounding box center [239, 69] width 30 height 19
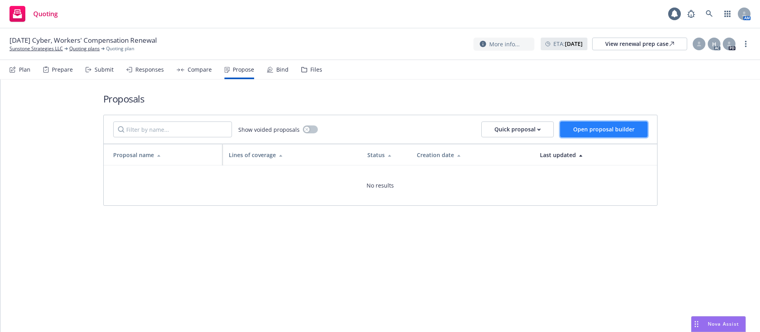
click at [601, 127] on span "Open proposal builder" at bounding box center [603, 129] width 61 height 8
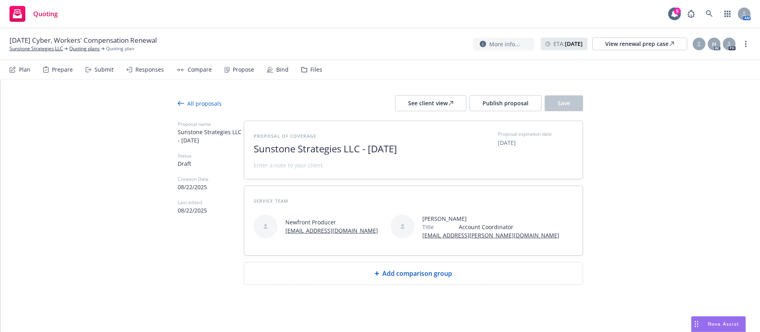
click at [453, 276] on div "Add comparison group" at bounding box center [414, 274] width 326 height 10
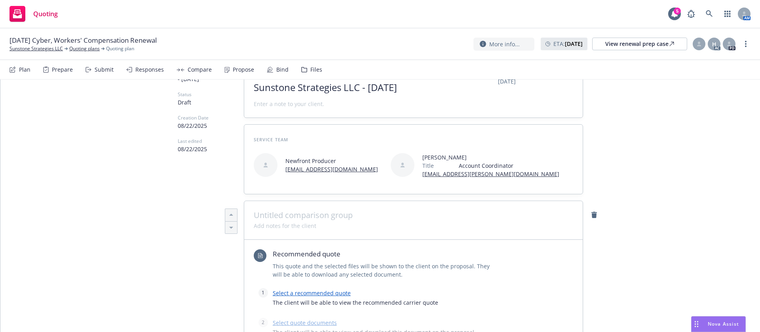
scroll to position [178, 0]
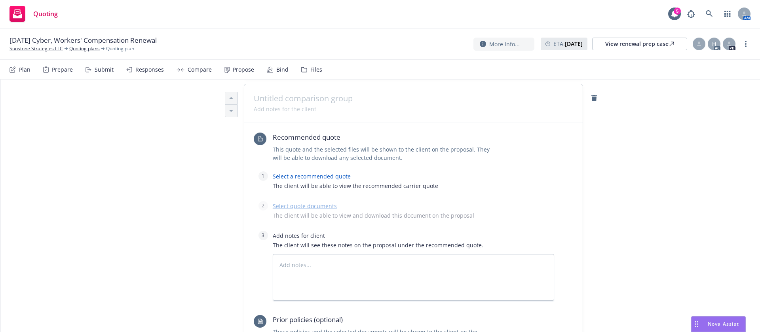
click at [309, 175] on link "Select a recommended quote" at bounding box center [312, 177] width 78 height 8
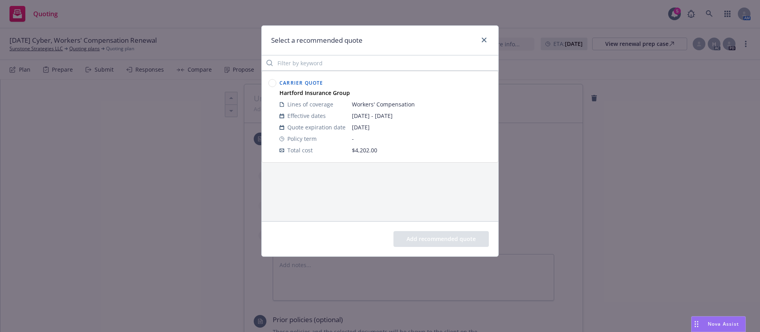
click at [272, 82] on circle at bounding box center [273, 84] width 8 height 8
click at [456, 243] on button "Add recommended quote" at bounding box center [441, 239] width 95 height 16
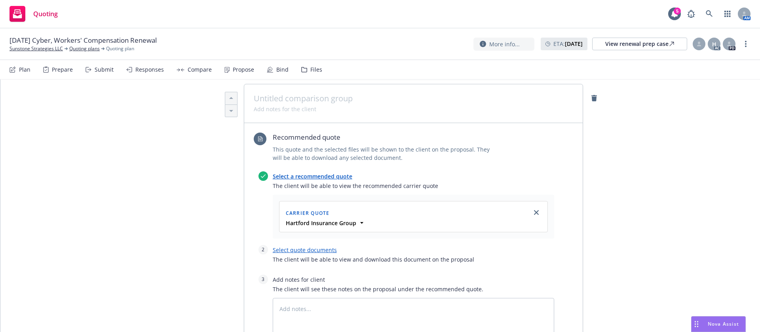
click at [328, 251] on link "Select quote documents" at bounding box center [305, 250] width 64 height 8
type textarea "x"
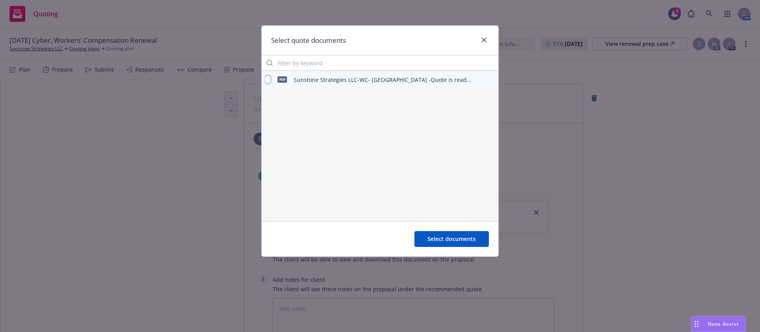
click at [269, 82] on input "checkbox" at bounding box center [268, 80] width 6 height 8
checkbox input "true"
click at [477, 239] on button "Select documents" at bounding box center [451, 239] width 74 height 16
type textarea "x"
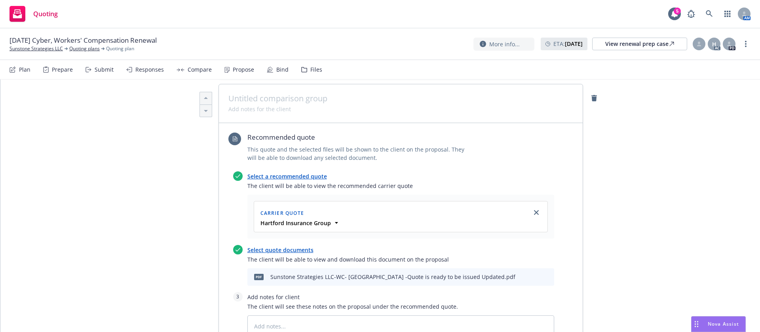
scroll to position [0, 0]
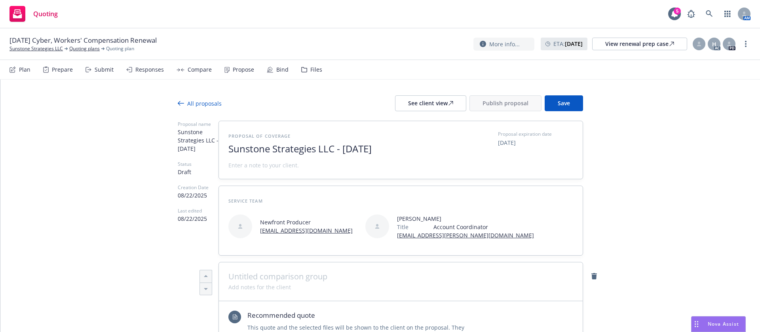
drag, startPoint x: 397, startPoint y: 146, endPoint x: 215, endPoint y: 155, distance: 182.3
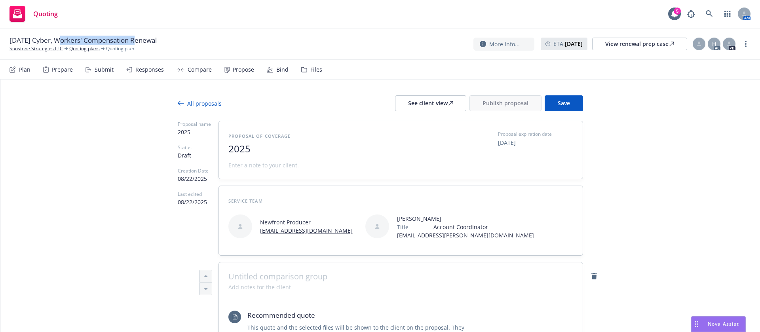
drag, startPoint x: 135, startPoint y: 41, endPoint x: 59, endPoint y: 42, distance: 76.0
click at [59, 42] on span "07/23/25 Cyber, Workers' Compensation Renewal" at bounding box center [83, 41] width 147 height 10
copy span "Workers' Compensation"
click at [344, 150] on span "2025" at bounding box center [325, 148] width 194 height 11
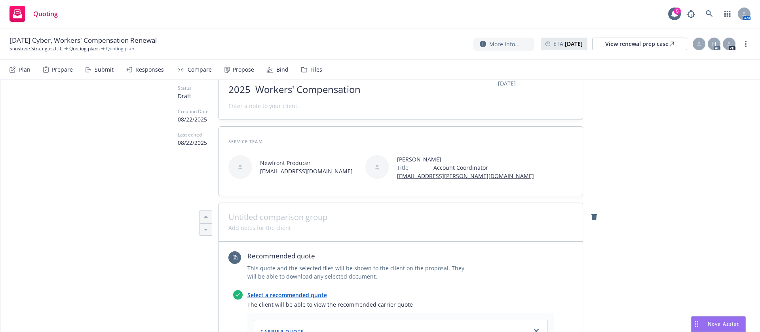
type textarea "x"
click at [297, 215] on div at bounding box center [401, 222] width 364 height 39
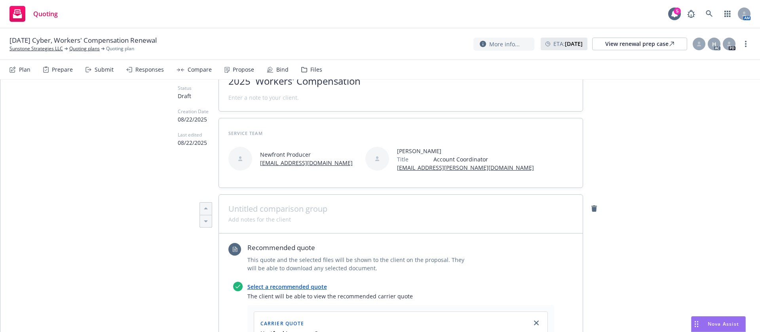
paste span
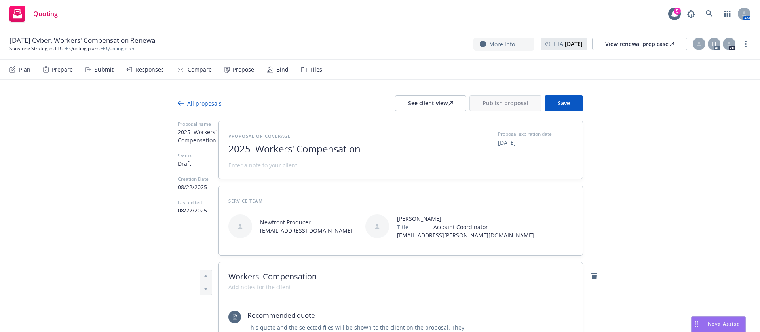
drag, startPoint x: 317, startPoint y: 274, endPoint x: 86, endPoint y: 263, distance: 230.7
click at [386, 151] on span "2025 Workers' Compensation" at bounding box center [325, 148] width 194 height 11
click at [251, 273] on span at bounding box center [400, 277] width 345 height 10
click at [409, 148] on span "2025 Workers' Compensation" at bounding box center [325, 148] width 194 height 11
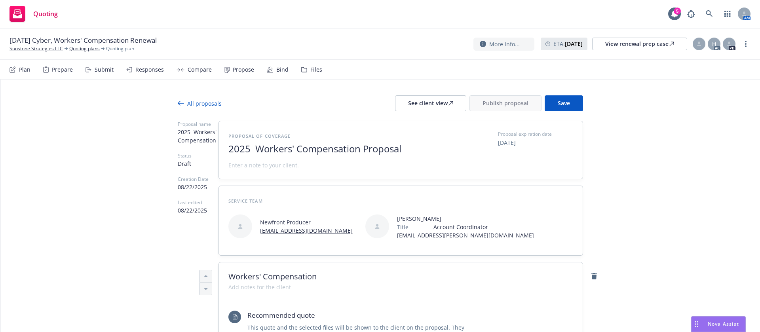
click at [283, 150] on span "2025 Workers' Compensation Proposal" at bounding box center [325, 148] width 194 height 11
type textarea "x"
click at [699, 49] on div at bounding box center [699, 44] width 13 height 13
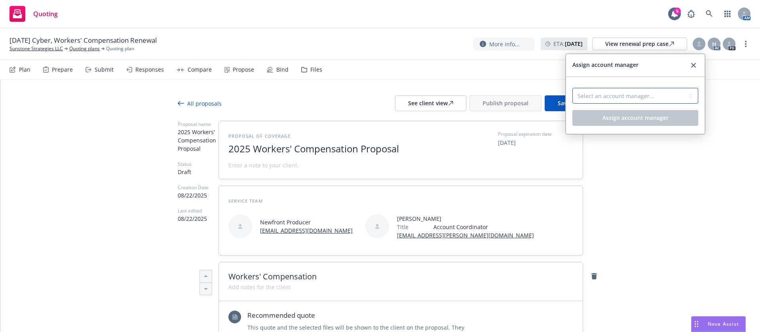
click at [643, 101] on select "Select an account manager... Shelly Flores" at bounding box center [635, 96] width 126 height 16
select select "a52e3f2c-ac61-4146-8260-2c17acac4edc"
click at [572, 88] on select "Select an account manager... Shelly Flores" at bounding box center [635, 96] width 126 height 16
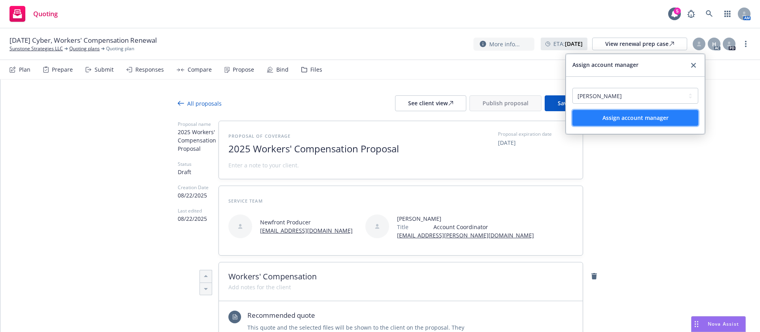
click at [644, 113] on button "Assign account manager" at bounding box center [635, 118] width 126 height 16
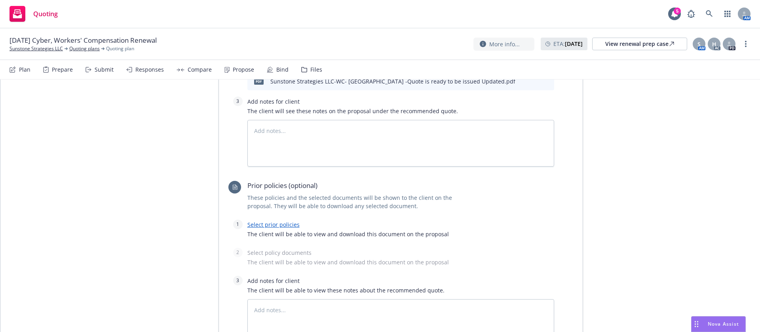
scroll to position [475, 0]
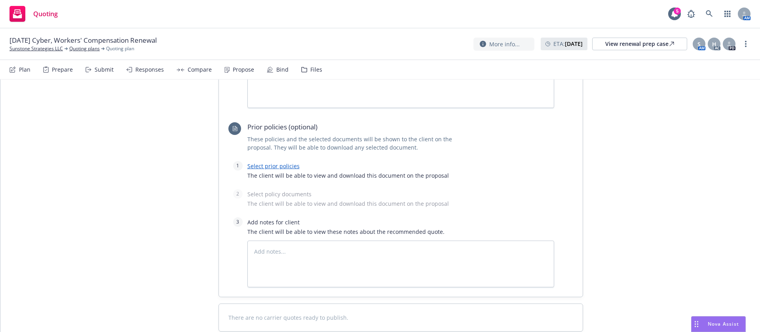
click at [300, 169] on link "Select prior policies" at bounding box center [273, 166] width 52 height 8
type textarea "x"
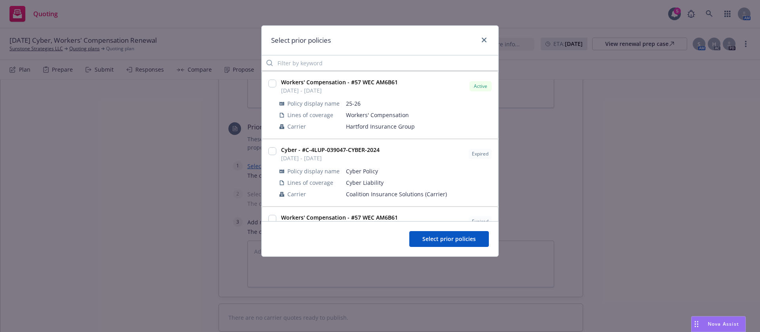
scroll to position [127, 0]
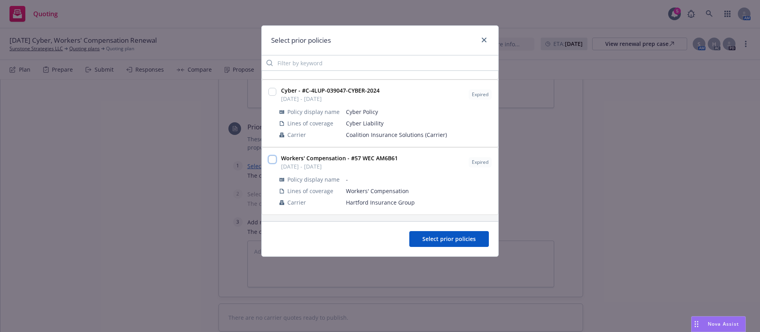
click at [270, 156] on input "checkbox" at bounding box center [272, 160] width 8 height 8
checkbox input "true"
click at [463, 240] on span "Select prior policies" at bounding box center [448, 239] width 53 height 8
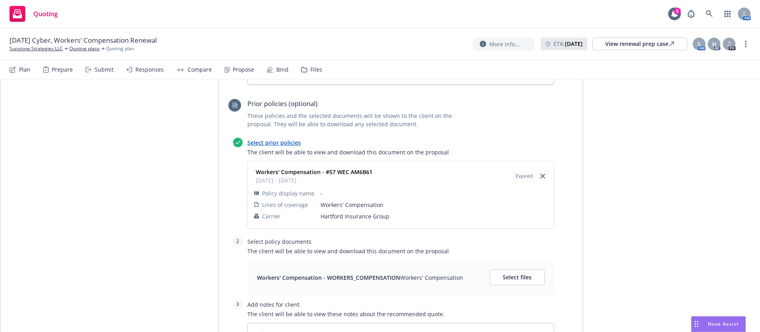
scroll to position [534, 0]
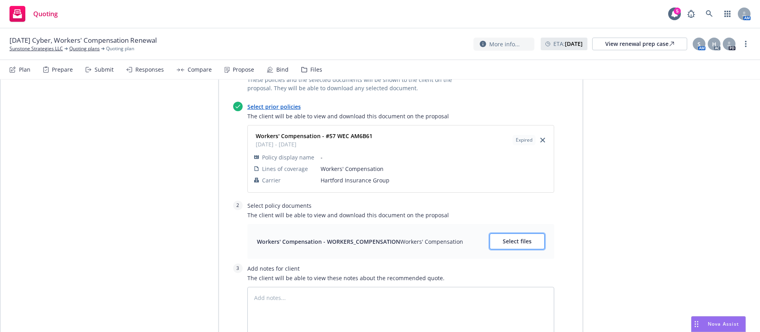
click at [503, 241] on span "Select files" at bounding box center [517, 242] width 29 height 8
type textarea "x"
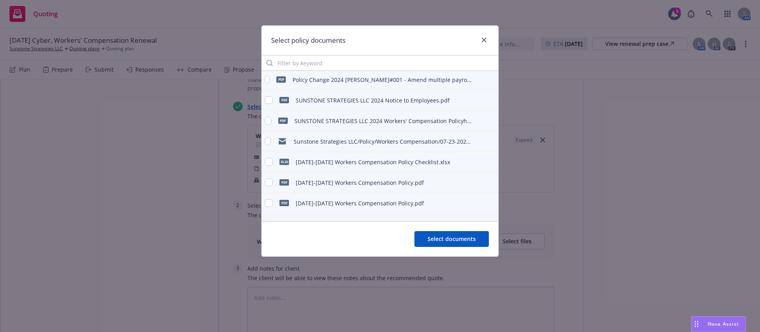
click at [314, 188] on div "pdf 2024-2025 Workers Compensation Policy.pdf" at bounding box center [344, 182] width 159 height 17
click at [270, 181] on input "checkbox" at bounding box center [269, 183] width 8 height 8
checkbox input "true"
click at [448, 238] on span "Select documents" at bounding box center [452, 239] width 48 height 8
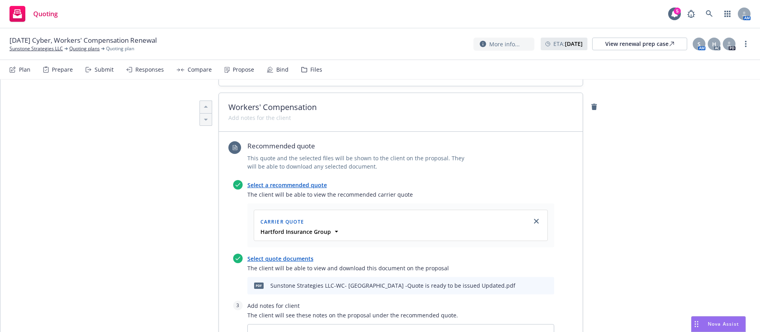
scroll to position [0, 0]
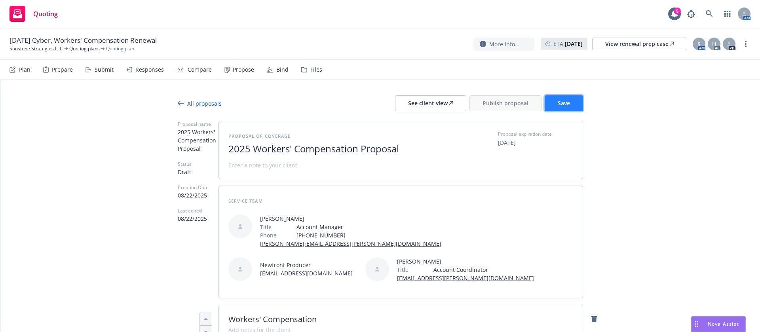
click at [572, 111] on button "Save" at bounding box center [564, 103] width 38 height 16
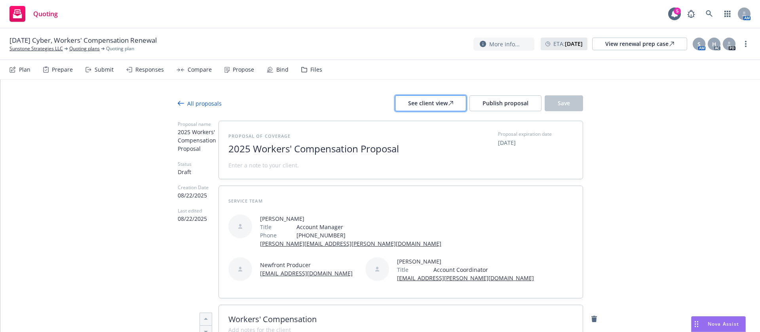
click at [437, 101] on div "See client view" at bounding box center [430, 103] width 45 height 15
type textarea "x"
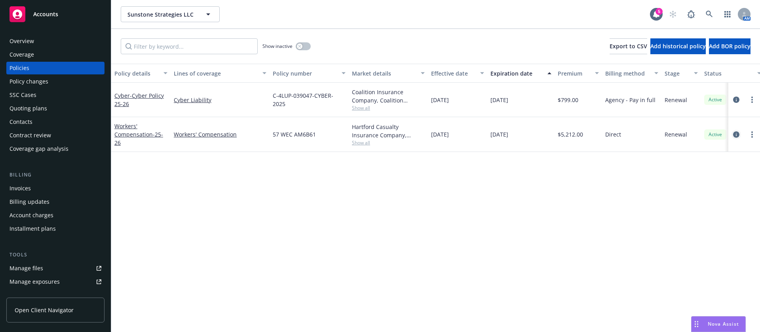
click at [738, 137] on link "circleInformation" at bounding box center [737, 135] width 10 height 10
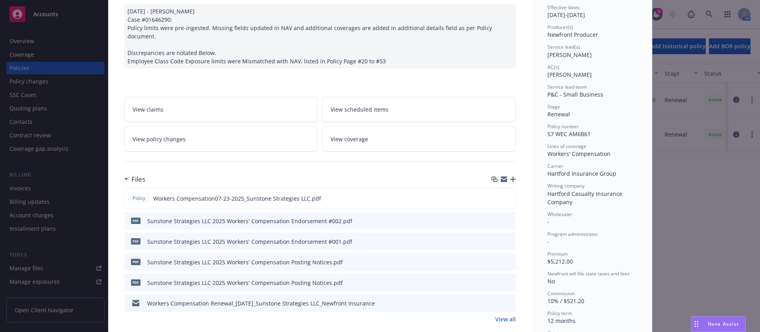
scroll to position [178, 0]
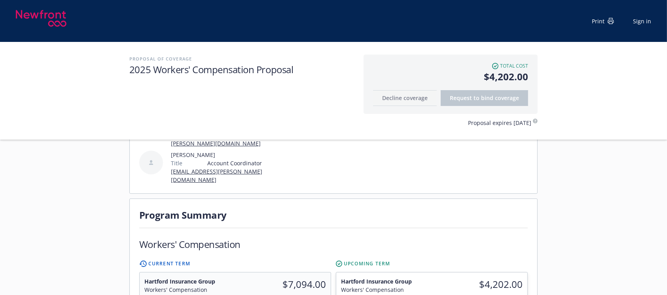
scroll to position [158, 0]
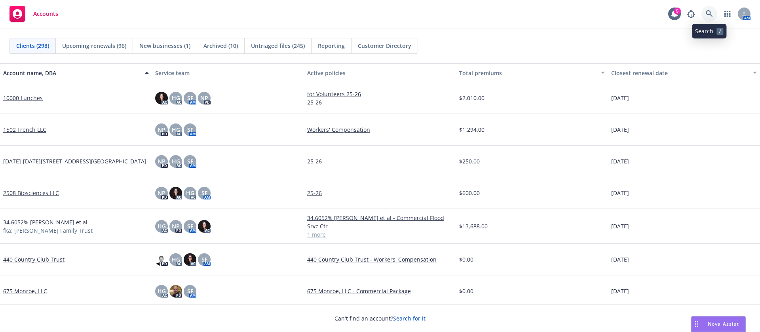
click at [710, 10] on icon at bounding box center [709, 13] width 7 height 7
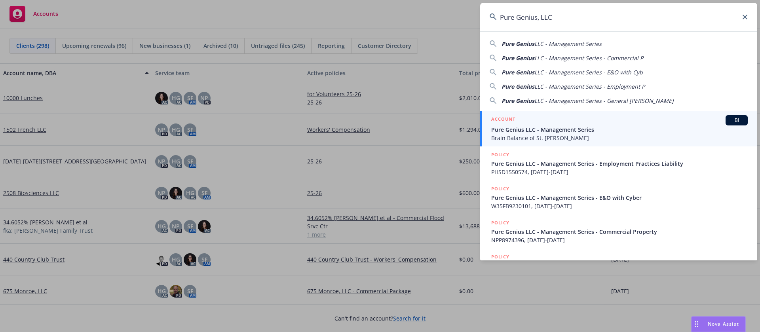
click at [633, 47] on div "Pure Genius LLC - Management Series" at bounding box center [619, 44] width 258 height 8
type input "Pure Genius LLC - Management Series"
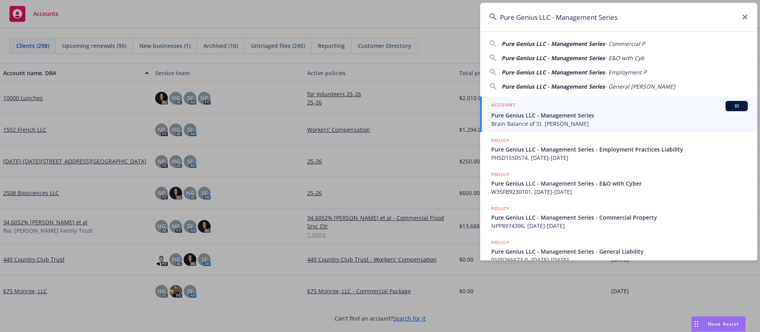
click at [610, 115] on span "Pure Genius LLC - Management Series" at bounding box center [619, 115] width 257 height 8
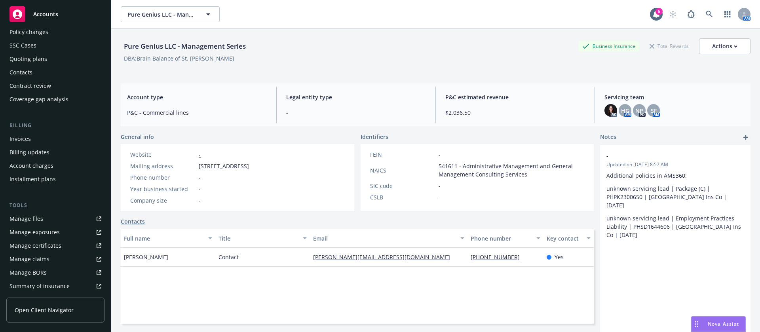
scroll to position [119, 0]
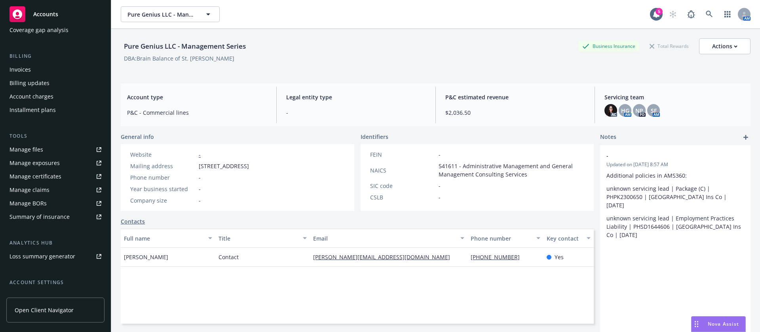
click at [51, 174] on div "Manage certificates" at bounding box center [36, 176] width 52 height 13
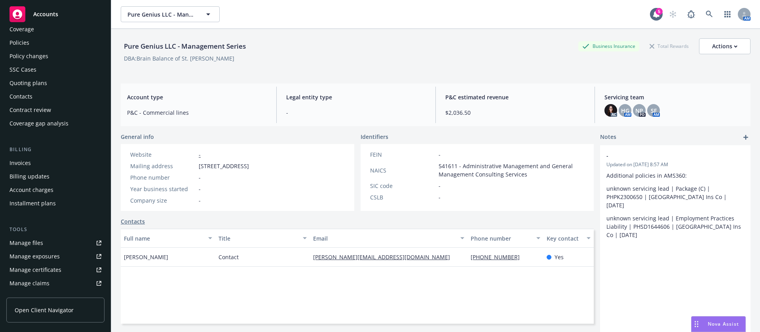
scroll to position [0, 0]
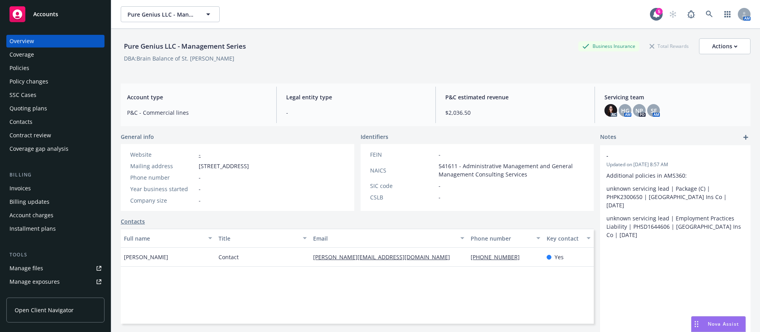
click at [57, 71] on div "Policies" at bounding box center [56, 68] width 92 height 13
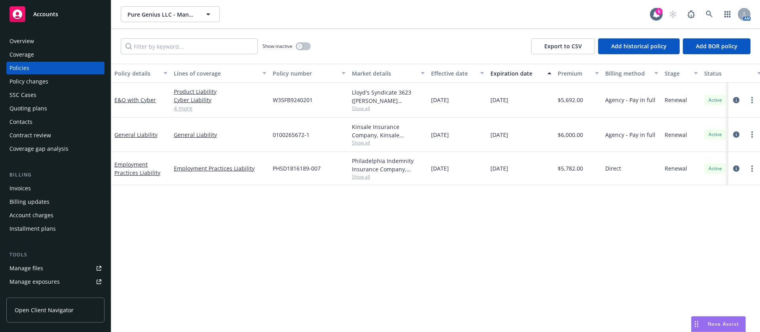
click at [299, 39] on div "Show inactive" at bounding box center [286, 46] width 48 height 16
click at [304, 55] on div "Show inactive Export to CSV Add historical policy Add BOR policy" at bounding box center [435, 46] width 649 height 35
click at [306, 51] on div "Show inactive" at bounding box center [286, 46] width 48 height 16
click at [304, 43] on button "button" at bounding box center [303, 46] width 15 height 8
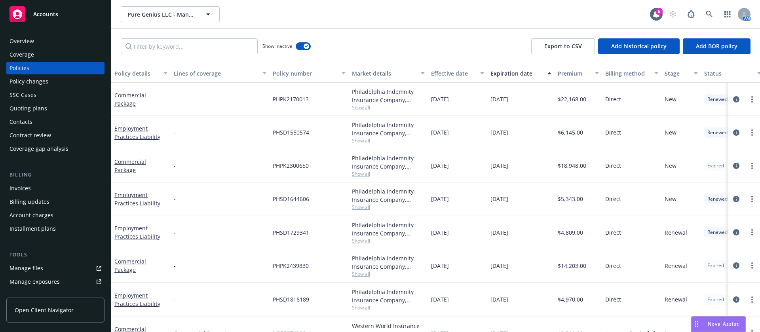
click at [504, 75] on div "Expiration date" at bounding box center [516, 73] width 52 height 8
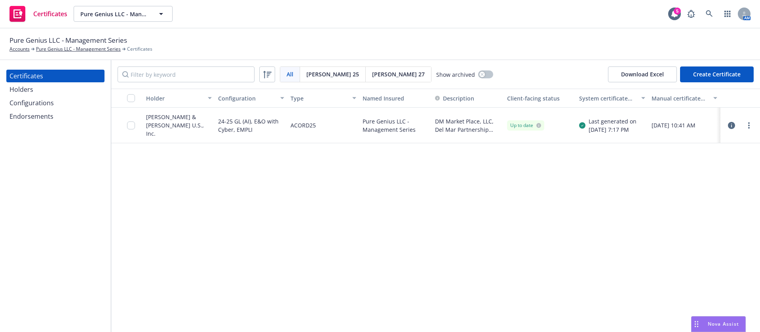
click at [731, 122] on icon "button" at bounding box center [731, 125] width 7 height 7
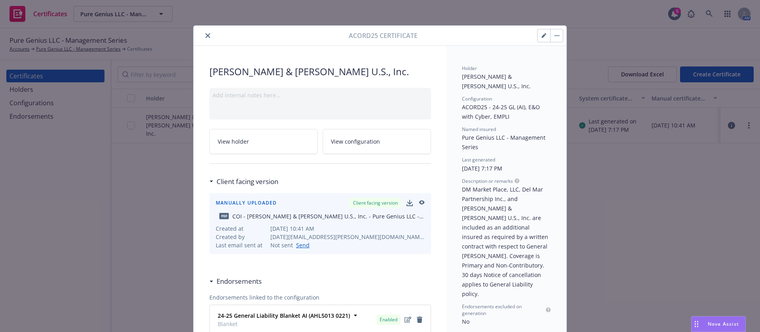
click at [419, 203] on icon "button" at bounding box center [422, 202] width 6 height 4
click at [203, 30] on div "Acord25 Certificate" at bounding box center [380, 36] width 373 height 20
click at [208, 45] on div "Acord25 Certificate" at bounding box center [380, 36] width 373 height 20
click at [204, 38] on button "close" at bounding box center [208, 36] width 10 height 10
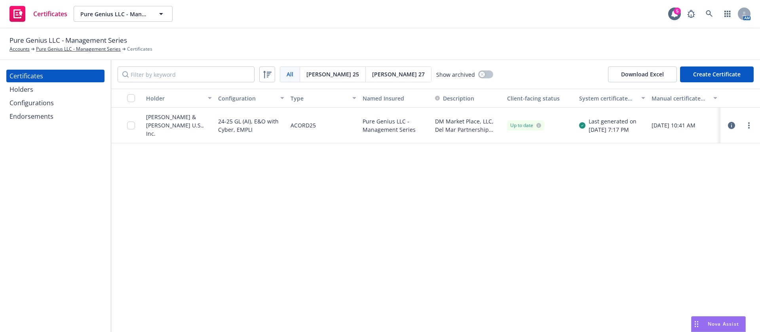
click at [55, 94] on div "Holders" at bounding box center [56, 89] width 92 height 13
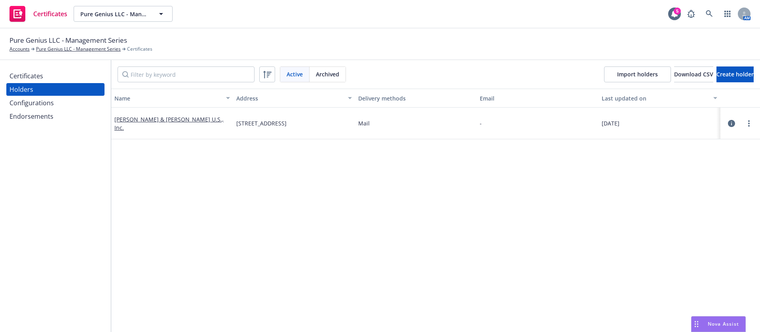
click at [55, 103] on div "Configurations" at bounding box center [56, 103] width 92 height 13
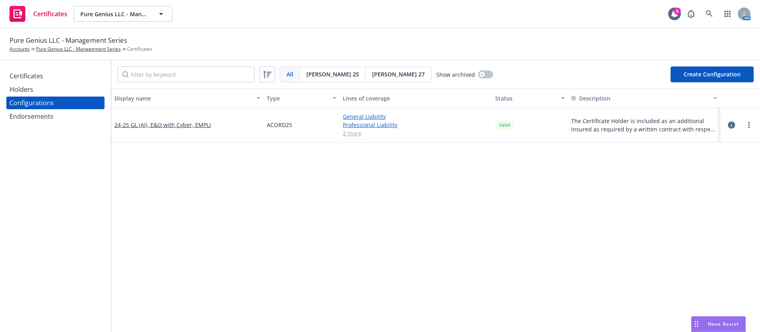
click at [36, 73] on div "Certificates" at bounding box center [27, 76] width 34 height 13
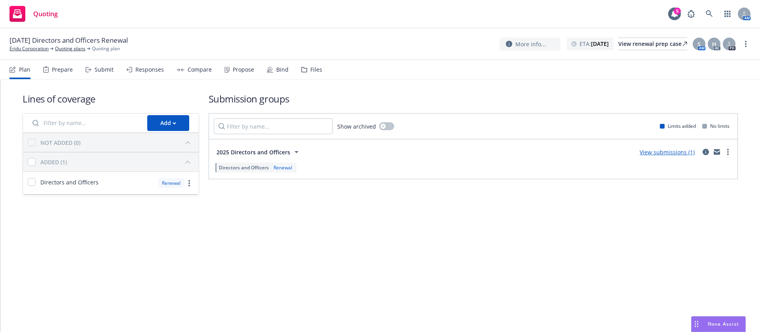
click at [105, 67] on div "Submit" at bounding box center [104, 70] width 19 height 6
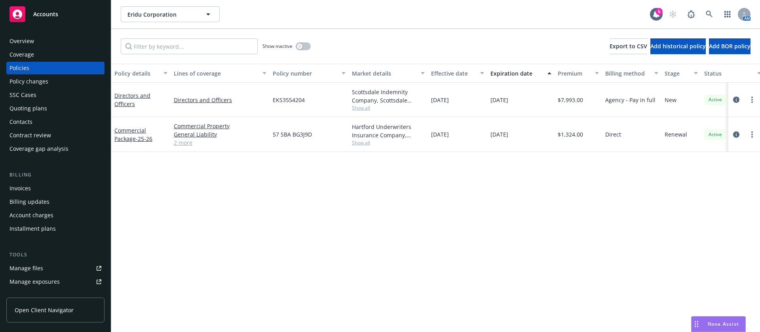
click at [359, 106] on span "Show all" at bounding box center [388, 108] width 73 height 7
click at [286, 97] on span "EKS3554204" at bounding box center [289, 100] width 32 height 8
copy span "EKS3554204"
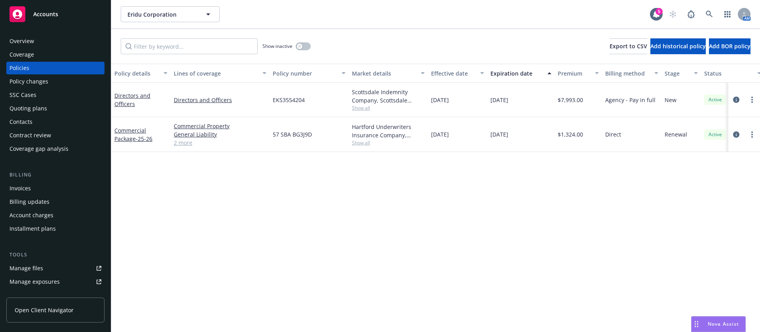
click at [359, 106] on span "Show all" at bounding box center [388, 108] width 73 height 7
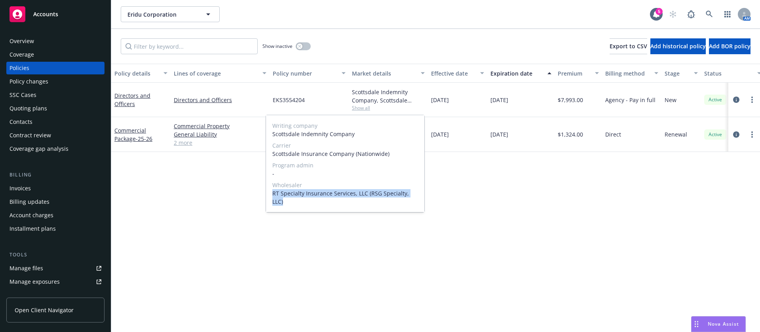
drag, startPoint x: 273, startPoint y: 192, endPoint x: 416, endPoint y: 196, distance: 143.4
click at [416, 196] on span "RT Specialty Insurance Services, LLC (RSG Specialty, LLC)" at bounding box center [345, 197] width 146 height 17
copy span "RT Specialty Insurance Services, LLC (RSG Specialty, LLC)"
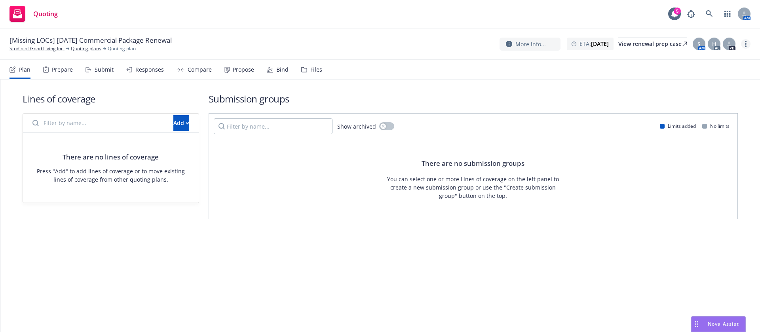
click at [749, 44] on link "more" at bounding box center [746, 44] width 10 height 10
click at [724, 106] on link "Archive quoting plan" at bounding box center [706, 108] width 88 height 16
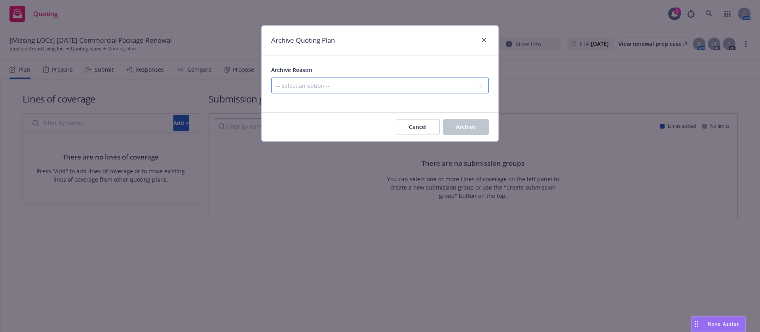
click at [372, 91] on select "-- select an option -- All policies in this renewal plan are auto-renewed Creat…" at bounding box center [380, 86] width 218 height 16
select select "ARCHIVED_RENEWAL_POLICY_AUTO_RENEWED"
click at [271, 78] on select "-- select an option -- All policies in this renewal plan are auto-renewed Creat…" at bounding box center [380, 86] width 218 height 16
click at [473, 130] on span "Archive" at bounding box center [466, 127] width 20 height 8
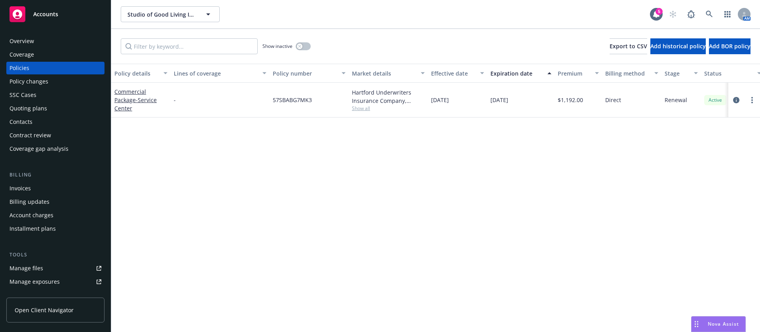
click at [361, 106] on span "Show all" at bounding box center [388, 108] width 73 height 7
click at [286, 103] on span "57SBABG7MK3" at bounding box center [292, 100] width 39 height 8
copy span "57SBABG7MK3"
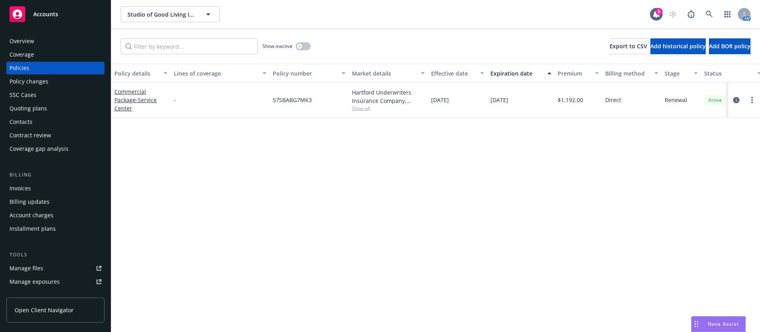
click at [364, 90] on div "Hartford Underwriters Insurance Company, Hartford Insurance Group" at bounding box center [388, 96] width 73 height 17
click at [365, 90] on div "Hartford Underwriters Insurance Company, Hartford Insurance Group" at bounding box center [388, 96] width 73 height 17
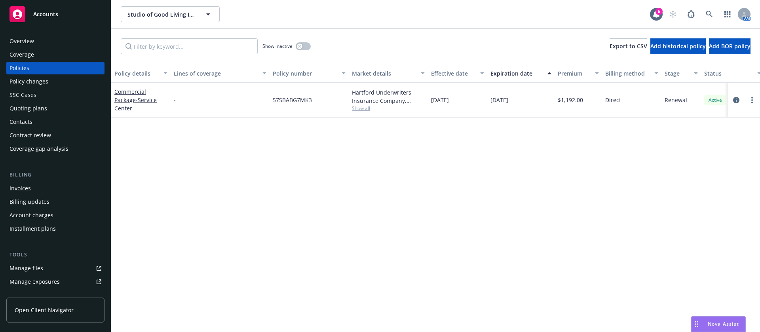
click at [371, 122] on div "Policy details Lines of coverage Policy number Market details Effective date Ex…" at bounding box center [435, 198] width 649 height 268
click at [361, 90] on div "Hartford Underwriters Insurance Company, Hartford Insurance Group" at bounding box center [388, 96] width 73 height 17
copy div "Hartford"
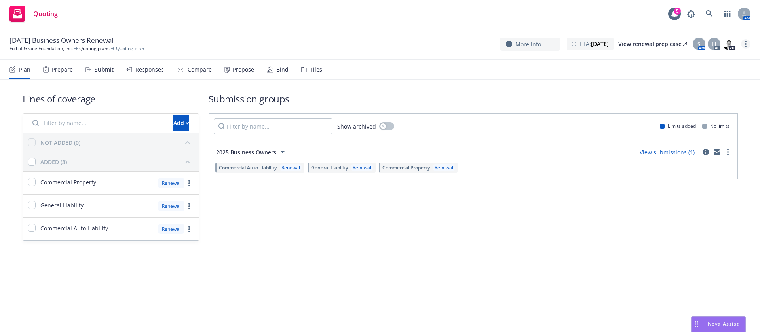
click at [743, 46] on link "more" at bounding box center [746, 44] width 10 height 10
click at [705, 108] on link "Archive quoting plan" at bounding box center [706, 108] width 88 height 16
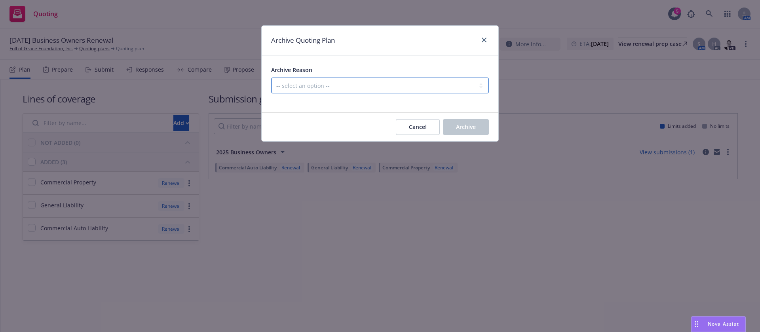
click at [387, 82] on select "-- select an option -- All policies in this renewal plan are auto-renewed Creat…" at bounding box center [380, 86] width 218 height 16
select select "ARCHIVED_RENEWAL_POLICY_AUTO_RENEWED"
click at [271, 78] on select "-- select an option -- All policies in this renewal plan are auto-renewed Creat…" at bounding box center [380, 86] width 218 height 16
click at [449, 127] on button "Archive" at bounding box center [466, 127] width 46 height 16
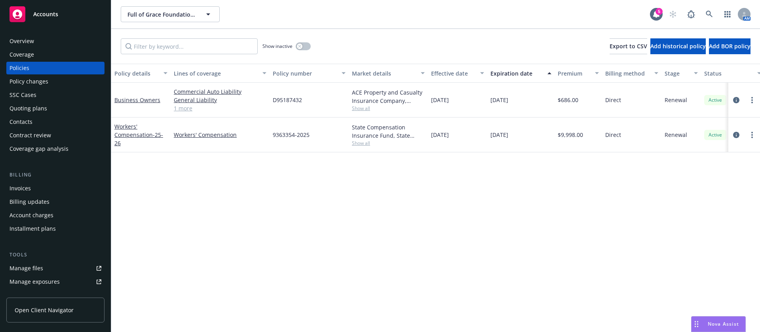
click at [359, 107] on span "Show all" at bounding box center [388, 108] width 73 height 7
click at [285, 101] on span "D95187432" at bounding box center [287, 100] width 29 height 8
copy span "D95187432"
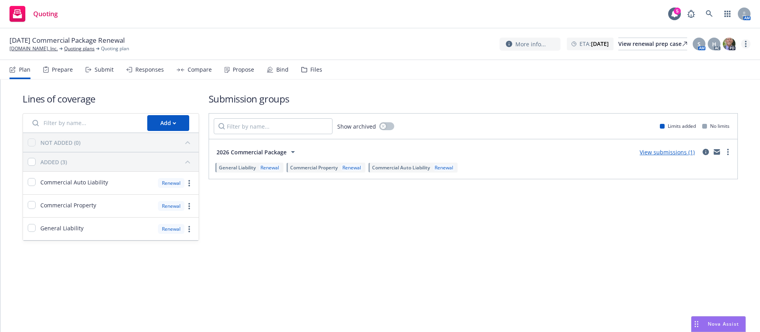
click at [746, 41] on circle "more" at bounding box center [746, 42] width 2 height 2
click at [718, 125] on link "Archive quoting plan" at bounding box center [706, 124] width 88 height 16
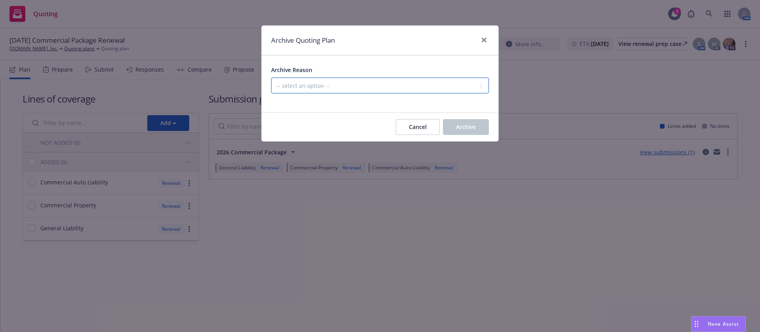
click at [419, 84] on select "-- select an option -- All policies in this renewal plan are auto-renewed Creat…" at bounding box center [380, 86] width 218 height 16
select select "ARCHIVED_RENEWAL_POLICY_AUTO_RENEWED"
click at [271, 78] on select "-- select an option -- All policies in this renewal plan are auto-renewed Creat…" at bounding box center [380, 86] width 218 height 16
click at [458, 125] on span "Archive" at bounding box center [466, 127] width 20 height 8
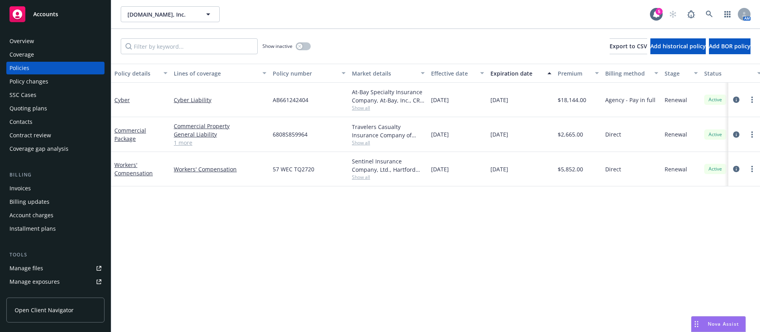
click at [363, 140] on span "Show all" at bounding box center [388, 142] width 73 height 7
click at [287, 133] on span "6808S859964" at bounding box center [290, 134] width 35 height 8
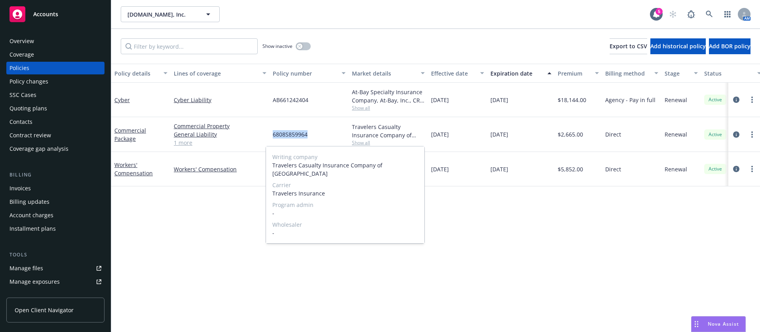
click at [287, 133] on span "6808S859964" at bounding box center [290, 134] width 35 height 8
copy span "6808S859964"
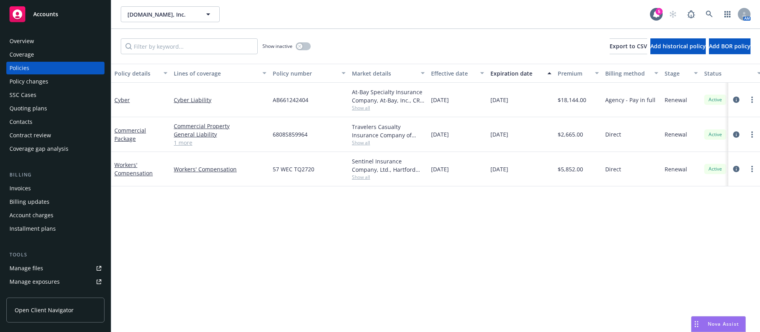
click at [285, 131] on span "6808S859964" at bounding box center [290, 134] width 35 height 8
copy span "6808S859964"
click at [365, 125] on div "Travelers Casualty Insurance Company of America, Travelers Insurance" at bounding box center [388, 131] width 73 height 17
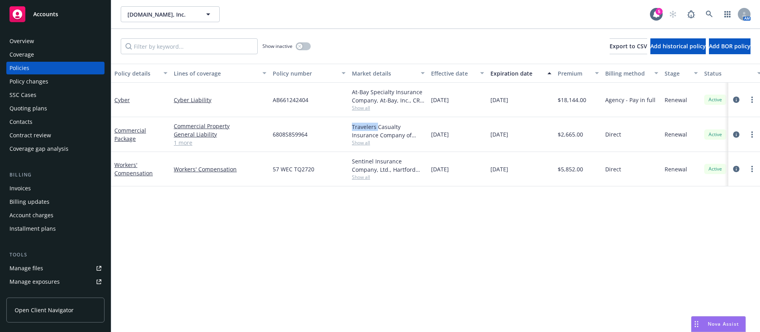
copy div "Travelers"
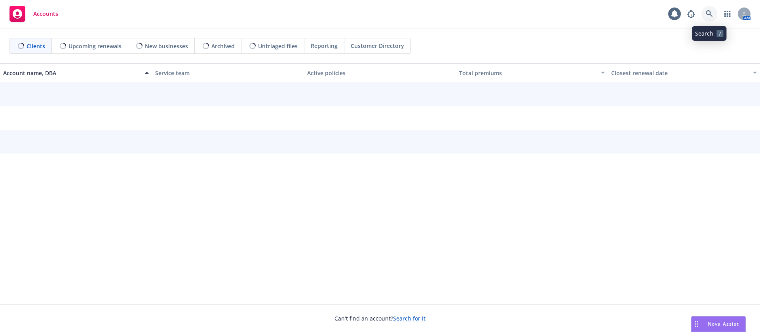
click at [713, 16] on icon at bounding box center [709, 13] width 7 height 7
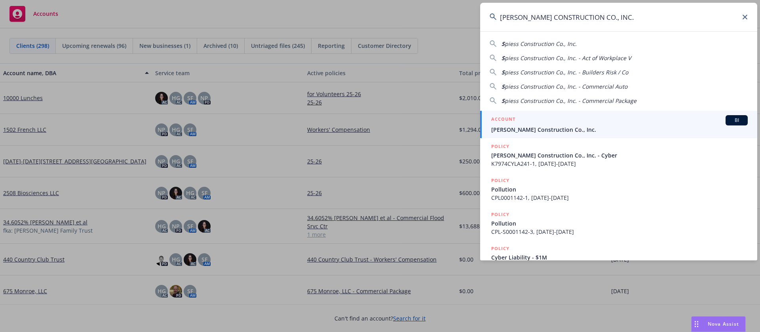
type input "SPIESS CONSTRUCTION CO., INC."
click at [591, 126] on span "[PERSON_NAME] Construction Co., Inc." at bounding box center [619, 129] width 257 height 8
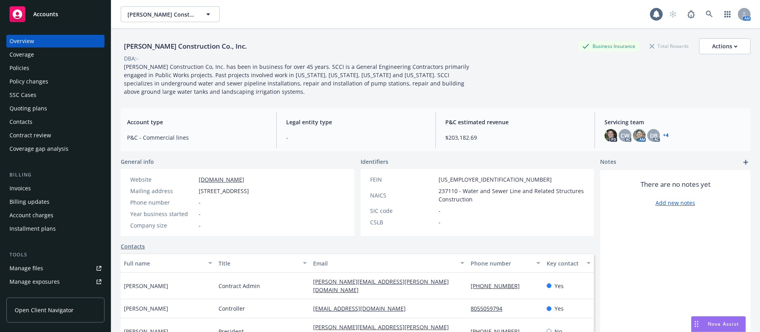
click at [50, 68] on div "Policies" at bounding box center [56, 68] width 92 height 13
